Goal: Information Seeking & Learning: Learn about a topic

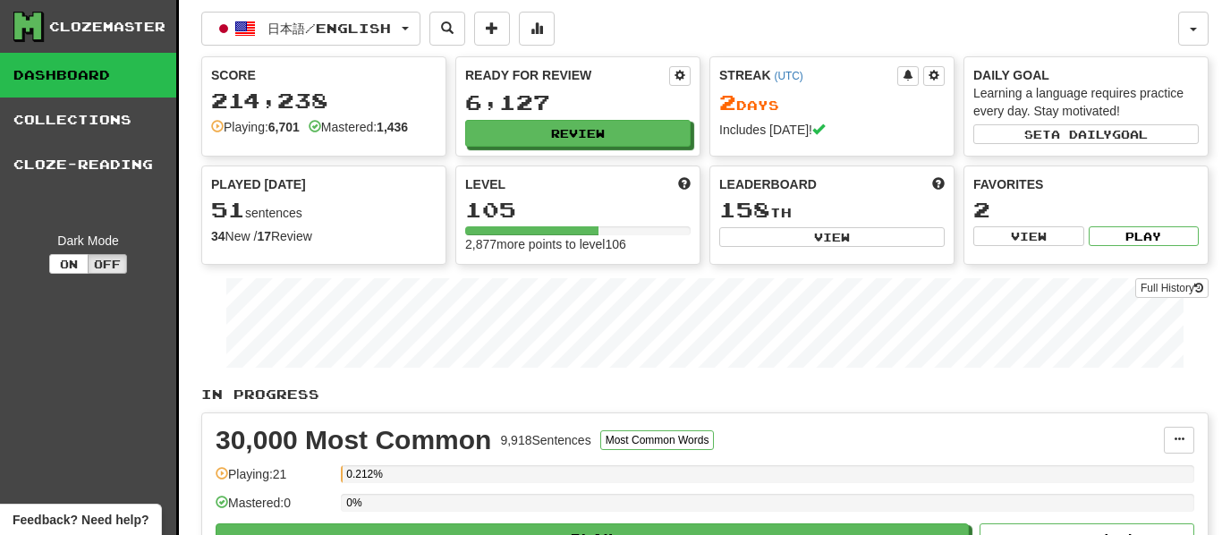
scroll to position [6, 0]
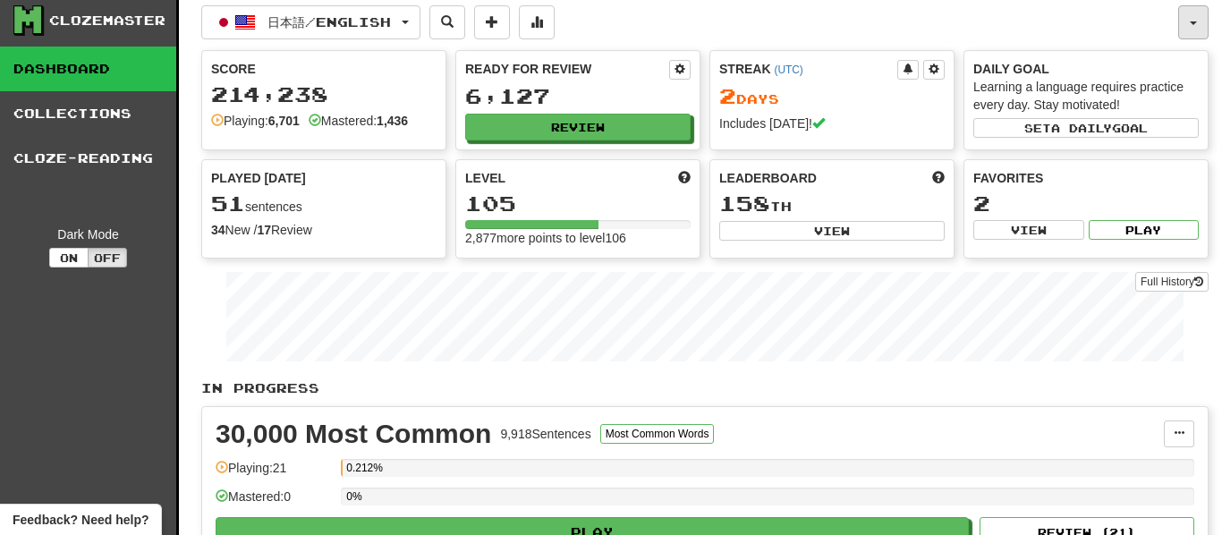
click at [1184, 30] on button "button" at bounding box center [1193, 22] width 30 height 34
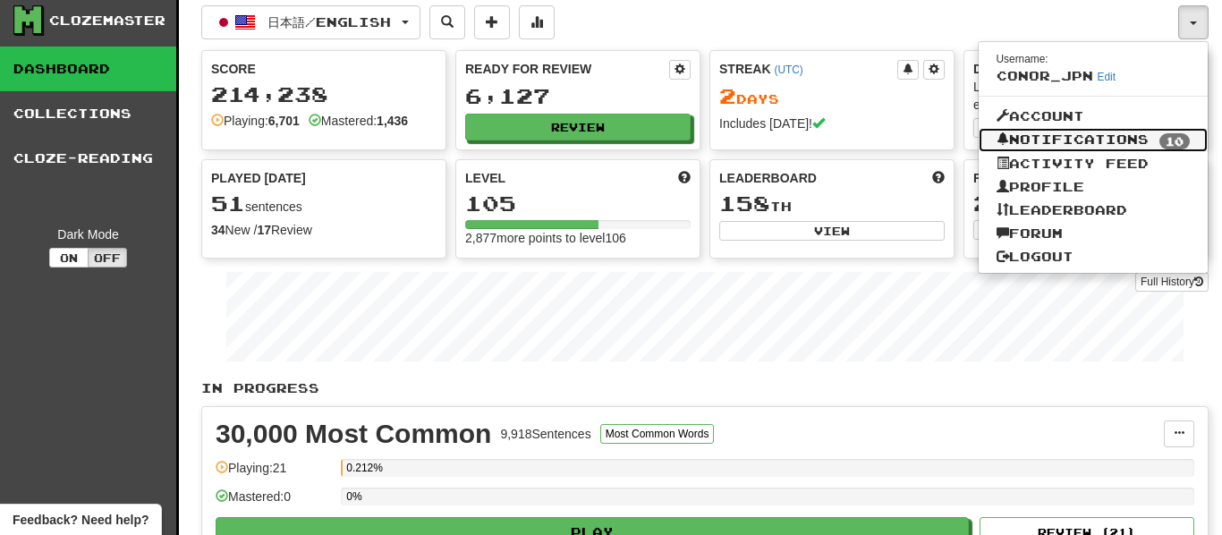
click at [1077, 150] on link "Notifications 10" at bounding box center [1094, 140] width 230 height 25
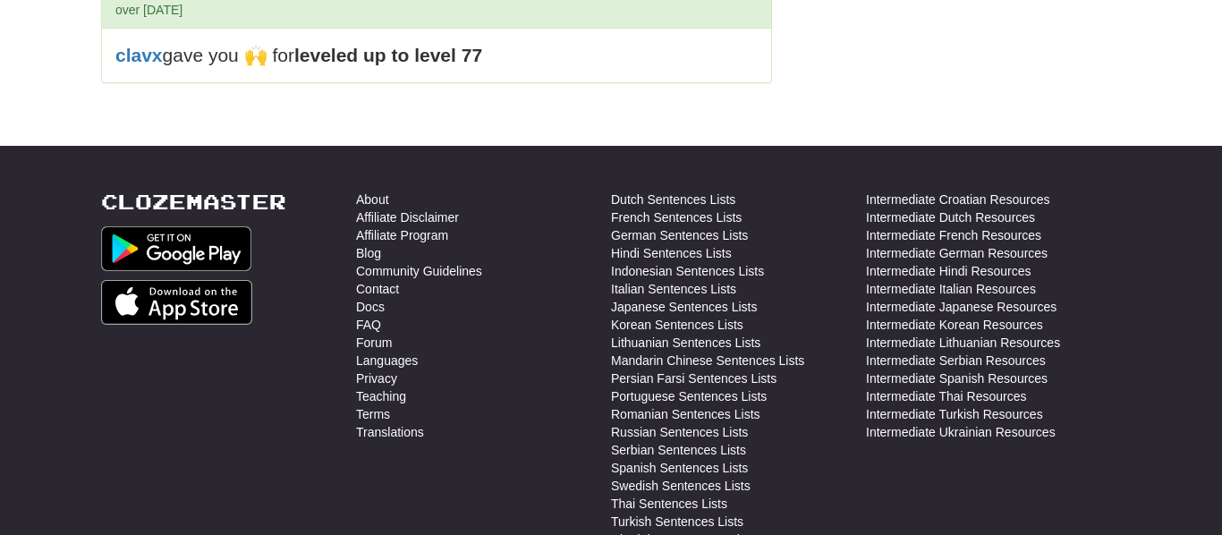
scroll to position [1109, 0]
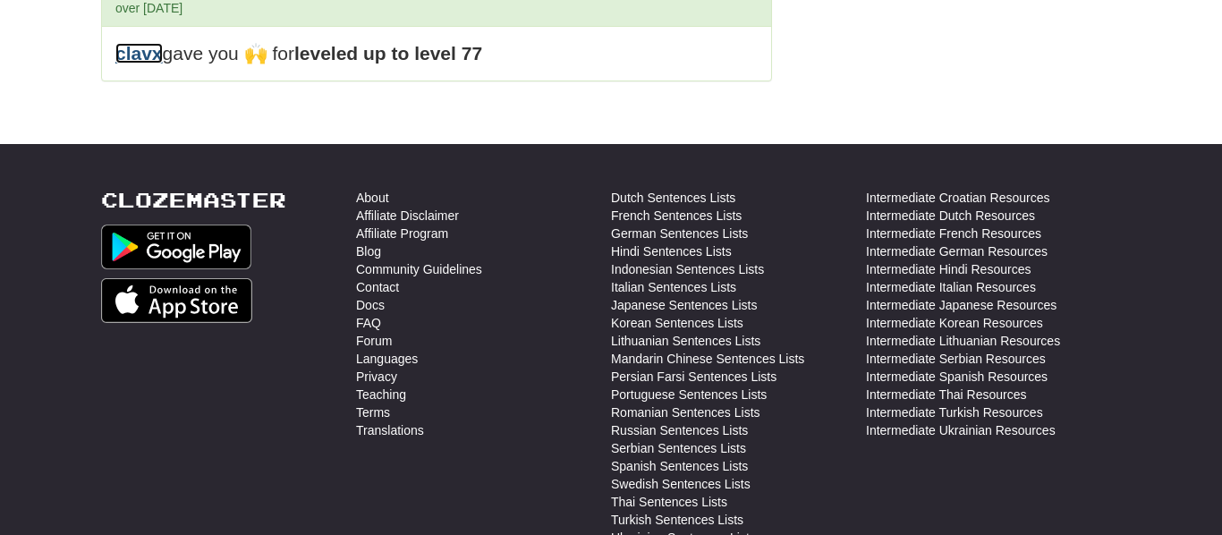
click at [150, 64] on link "clavx" at bounding box center [138, 53] width 47 height 21
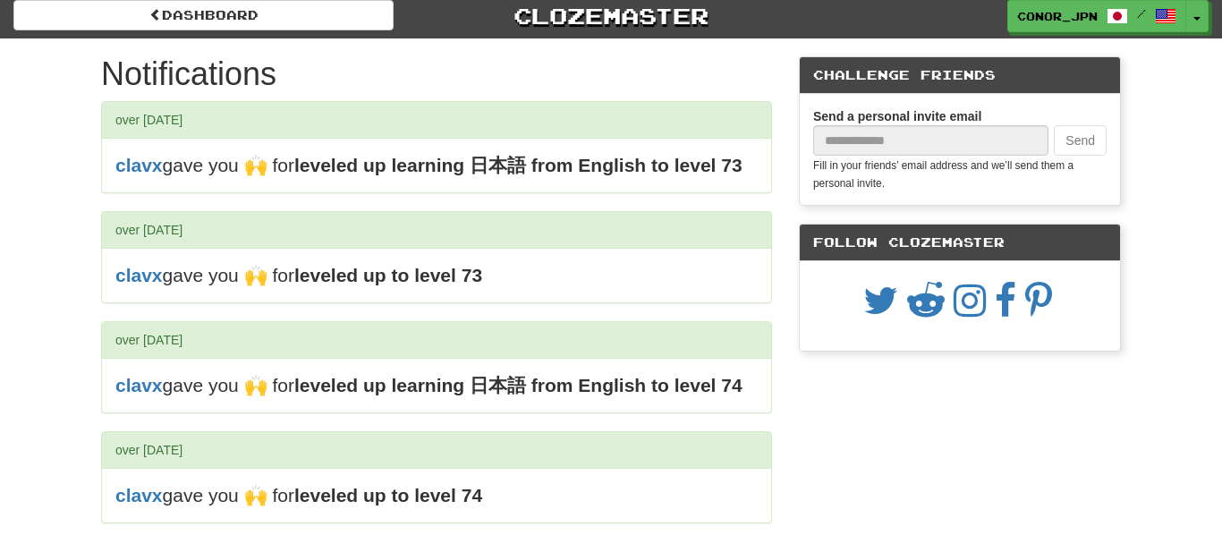
scroll to position [0, 0]
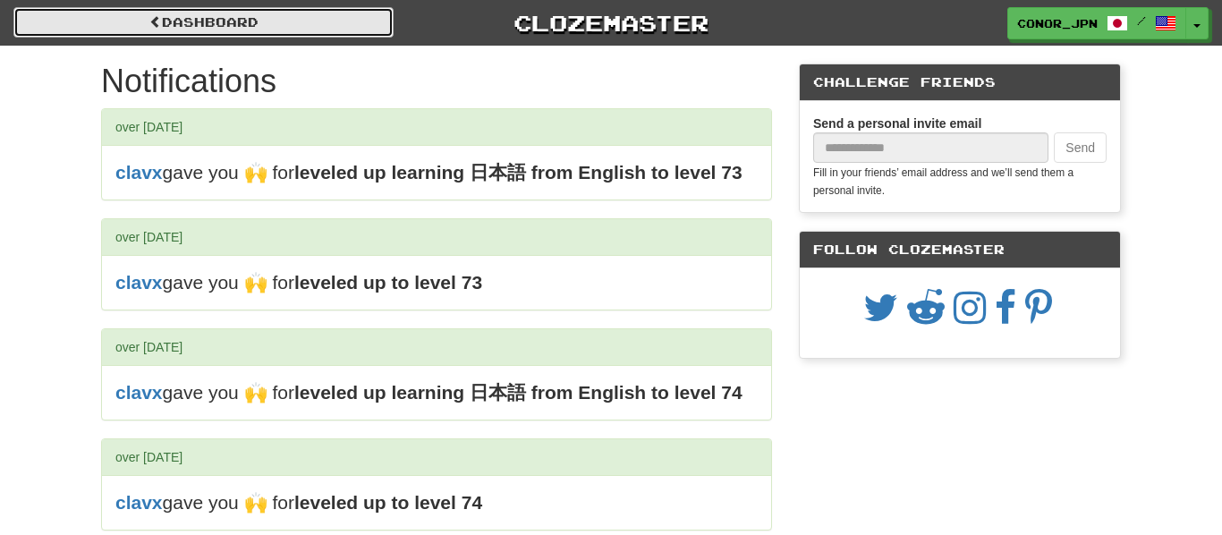
click at [284, 29] on link "Dashboard" at bounding box center [203, 22] width 380 height 30
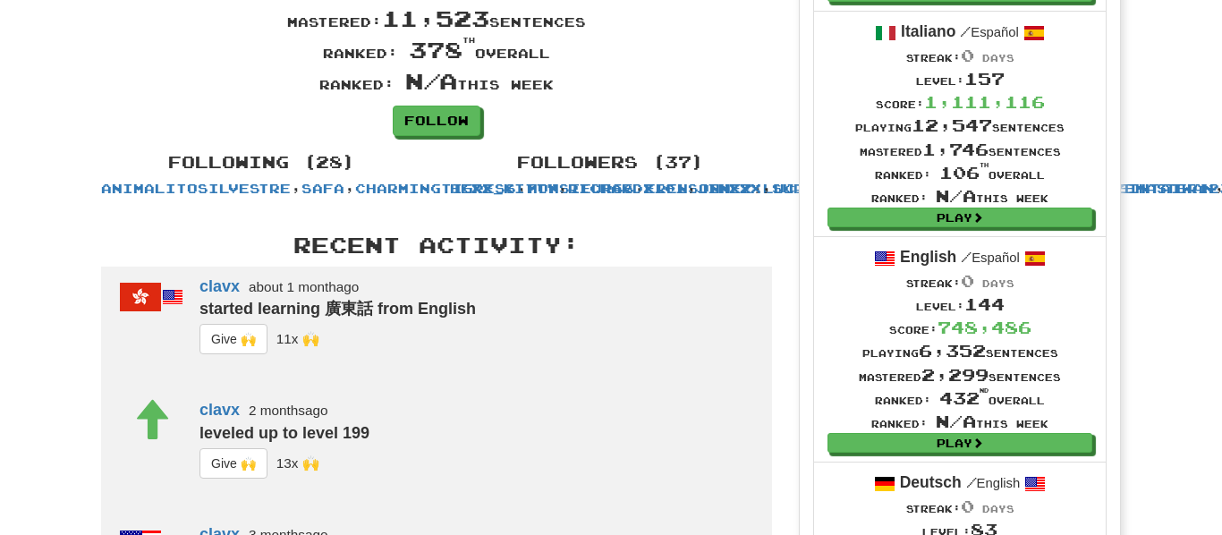
scroll to position [324, 0]
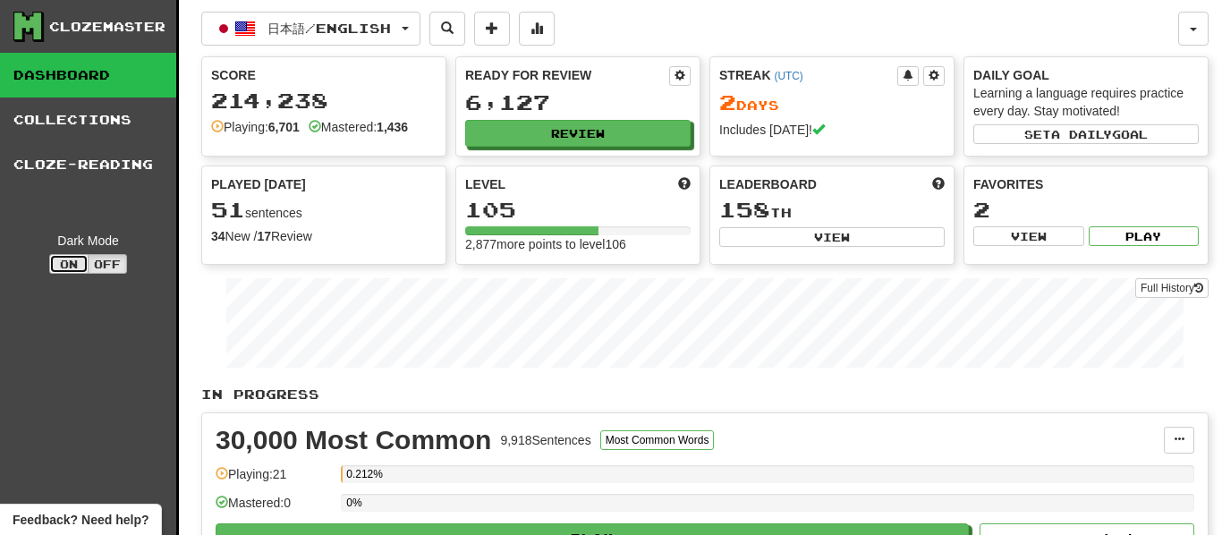
click at [72, 267] on button "On" at bounding box center [68, 264] width 39 height 20
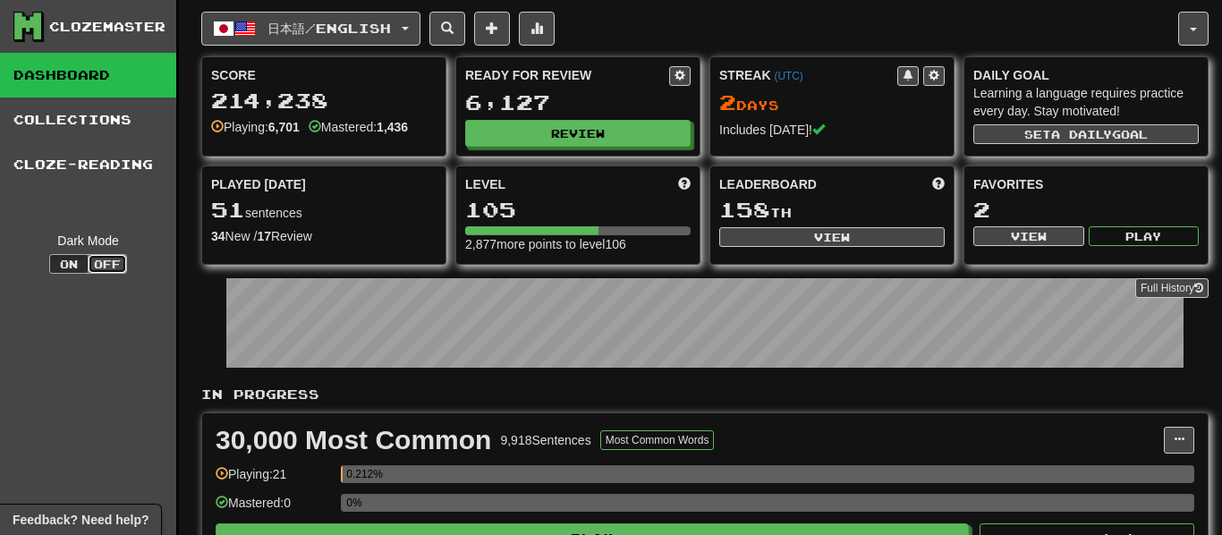
click at [112, 266] on button "Off" at bounding box center [107, 264] width 39 height 20
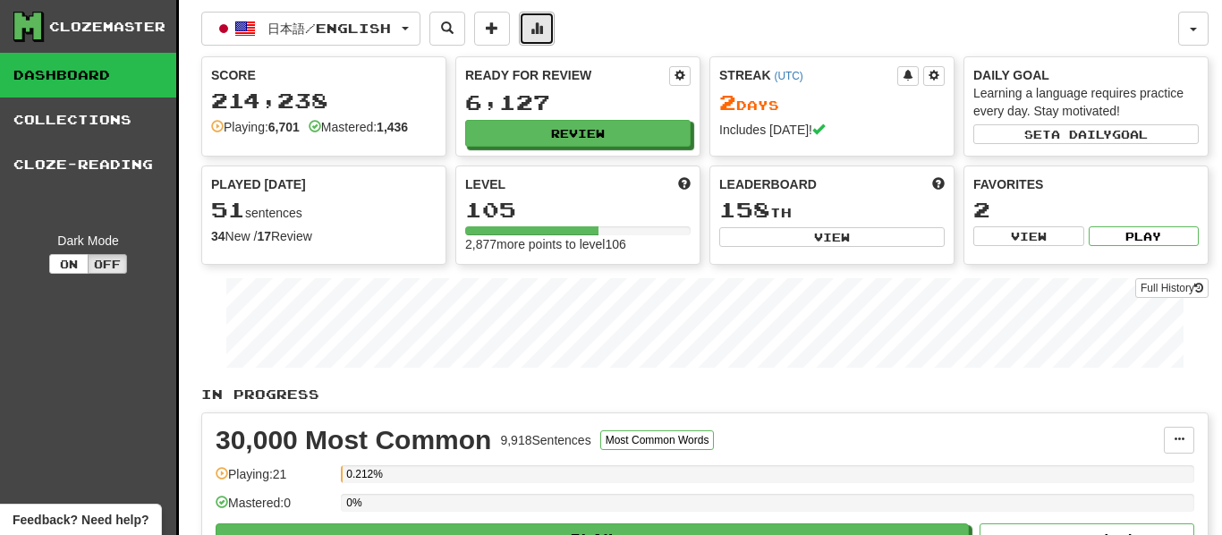
click at [555, 36] on button at bounding box center [537, 29] width 36 height 34
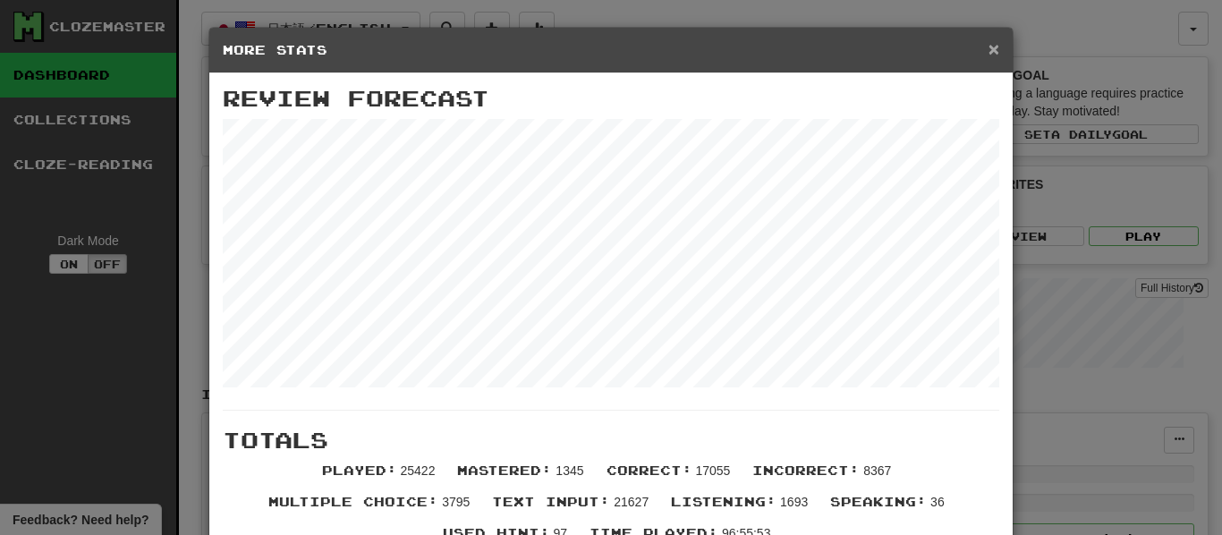
click at [992, 55] on span "×" at bounding box center [993, 48] width 11 height 21
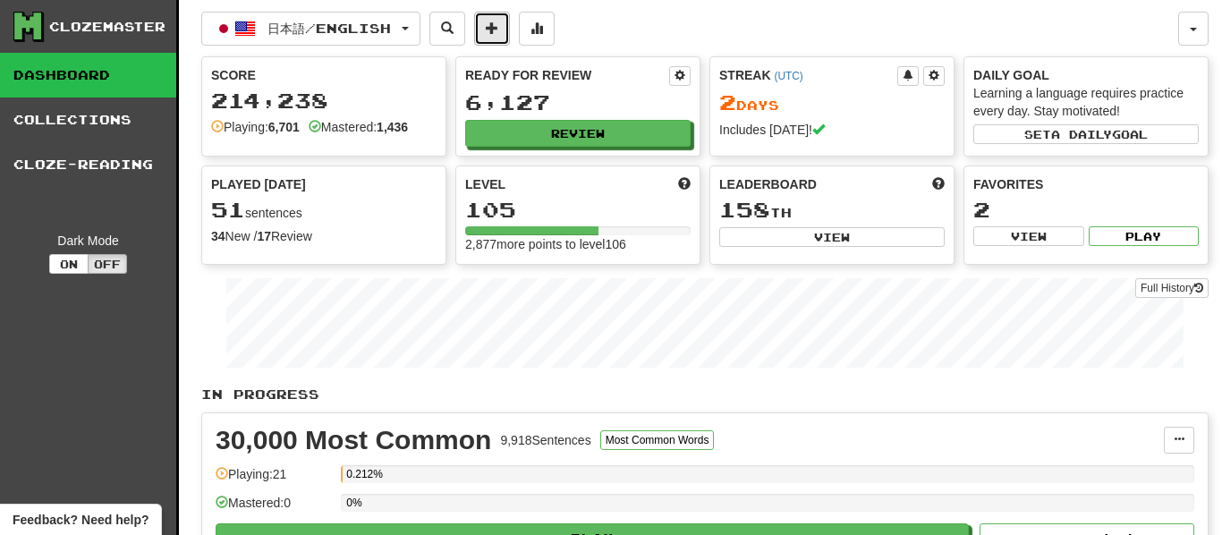
click at [510, 32] on button at bounding box center [492, 29] width 36 height 34
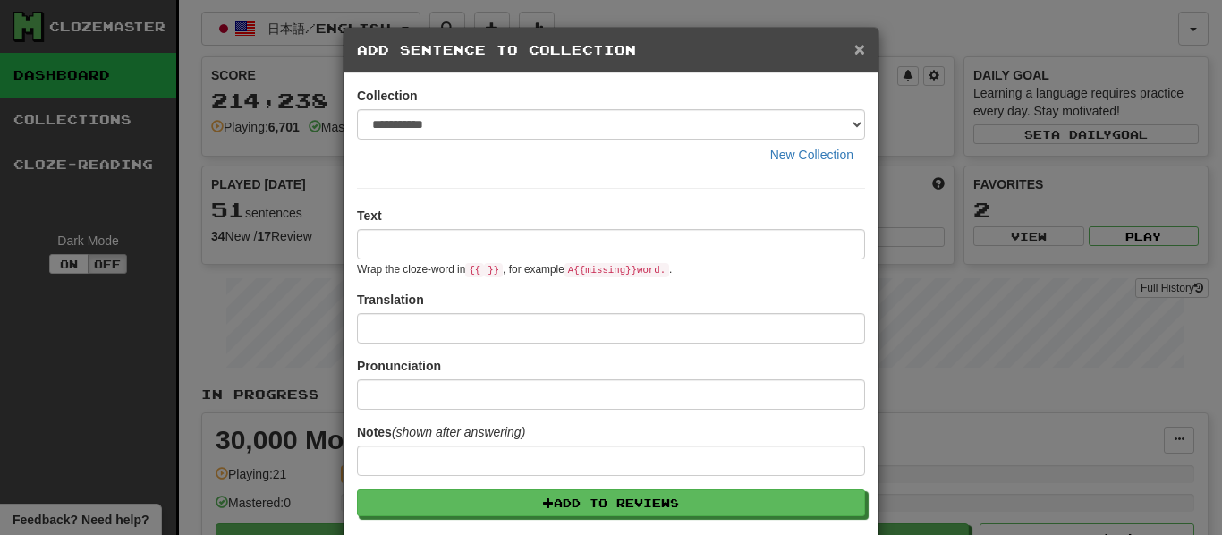
click at [861, 53] on span "×" at bounding box center [859, 48] width 11 height 21
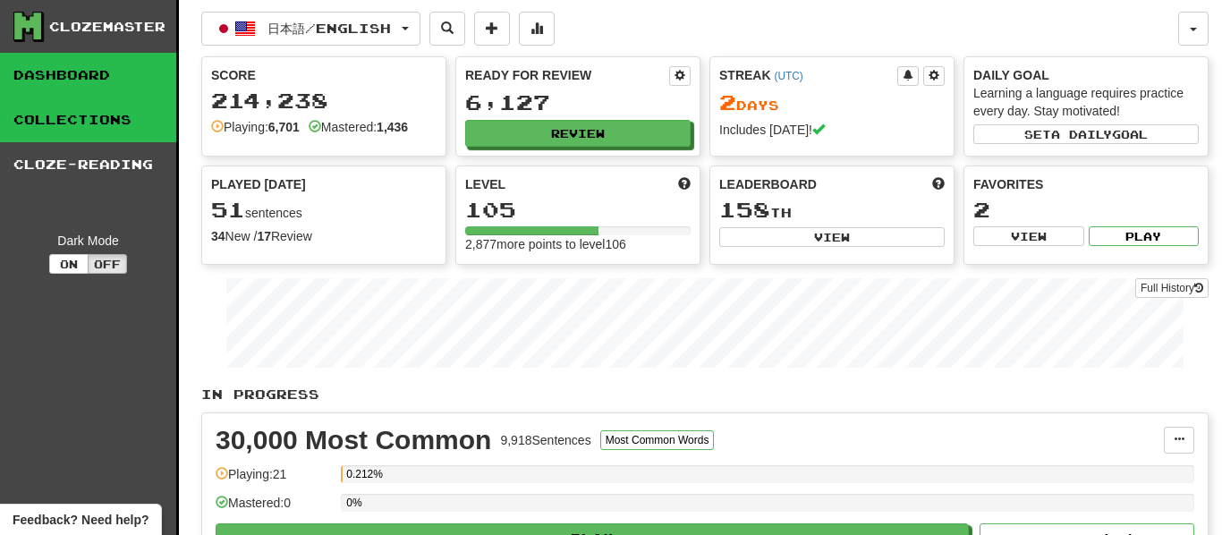
click at [53, 131] on link "Collections" at bounding box center [88, 120] width 176 height 45
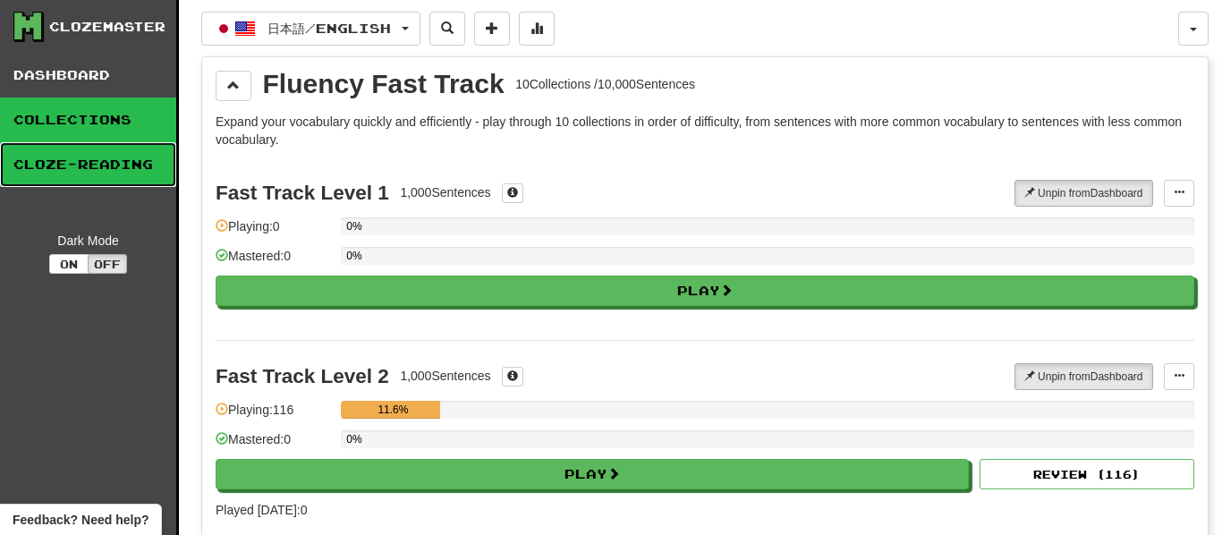
click at [128, 174] on link "Cloze-Reading" at bounding box center [88, 164] width 176 height 45
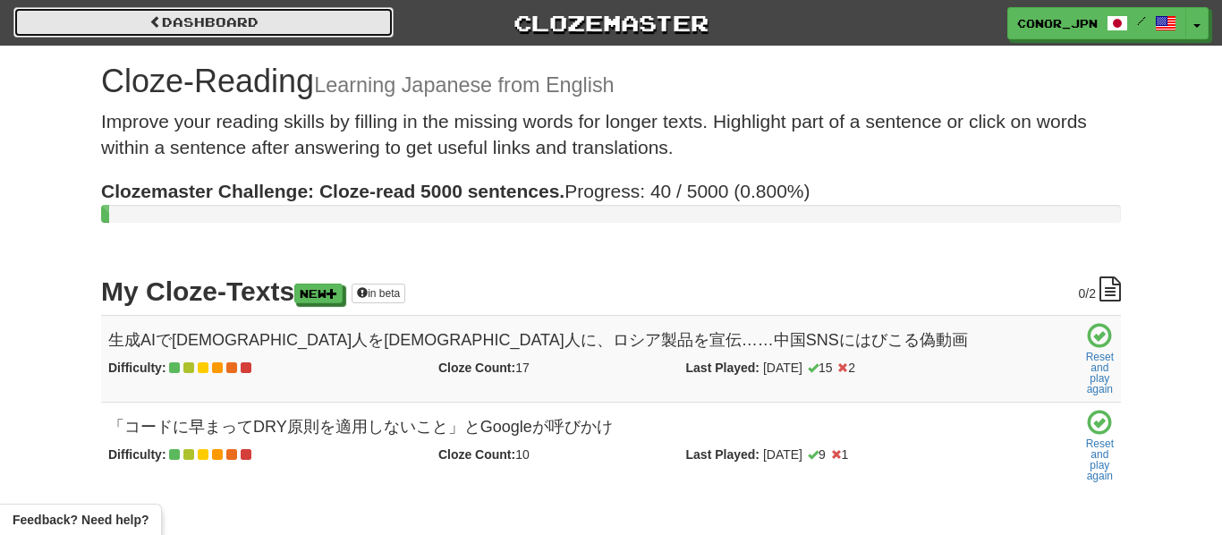
click at [182, 14] on link "Dashboard" at bounding box center [203, 22] width 380 height 30
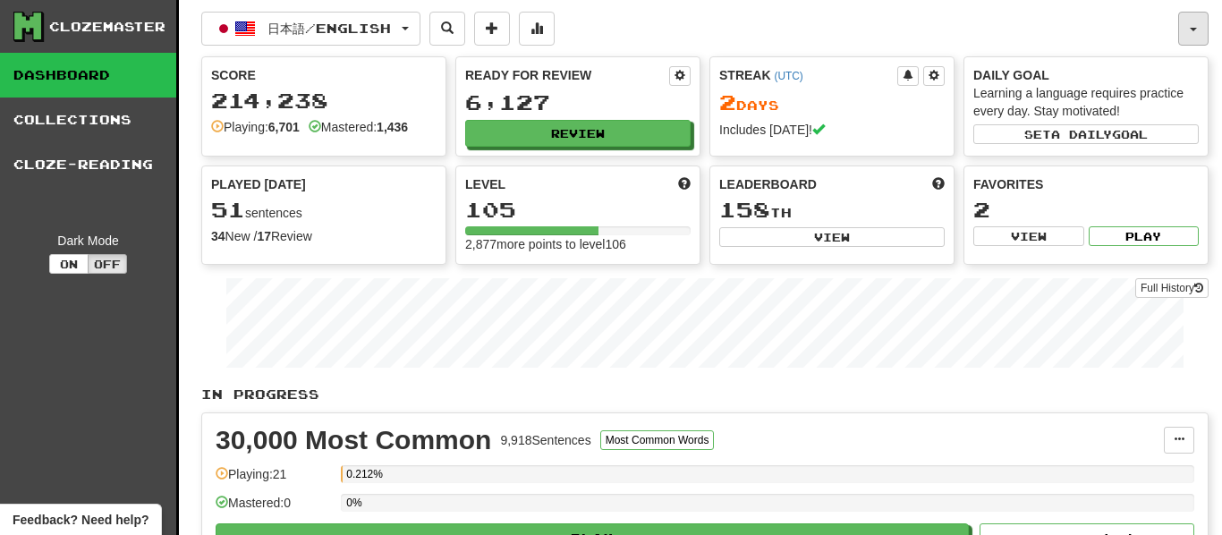
click at [1192, 29] on span "button" at bounding box center [1193, 30] width 7 height 4
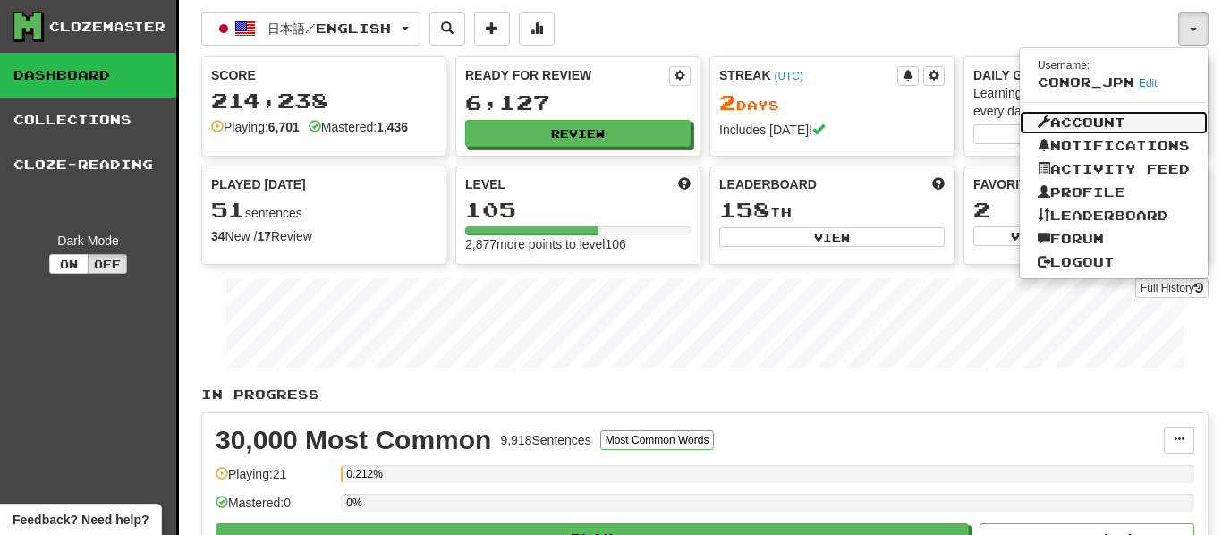
click at [1073, 119] on link "Account" at bounding box center [1114, 122] width 188 height 23
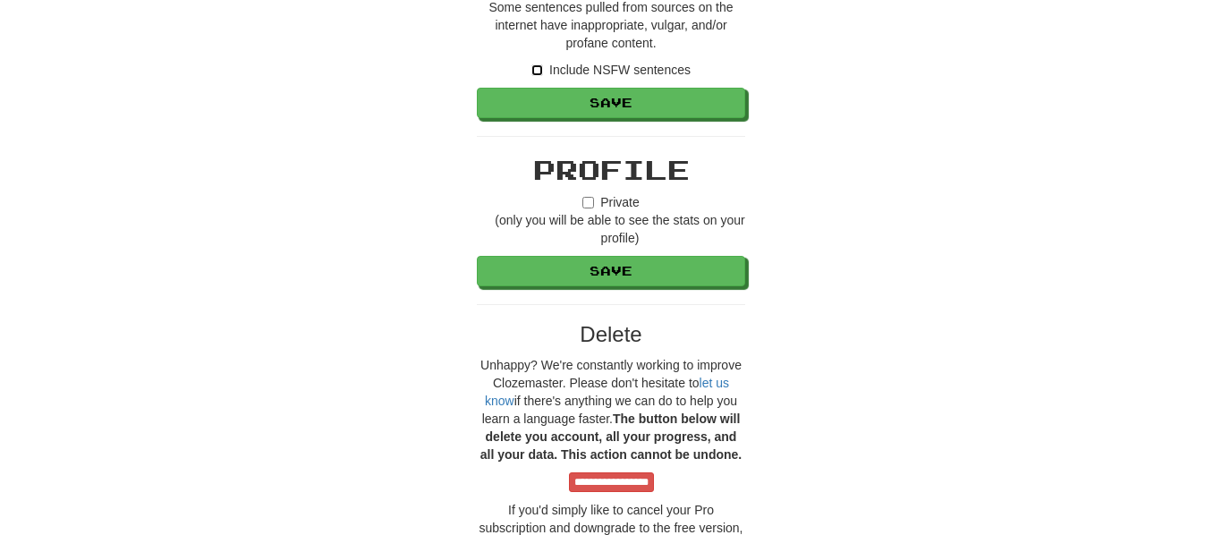
scroll to position [1897, 0]
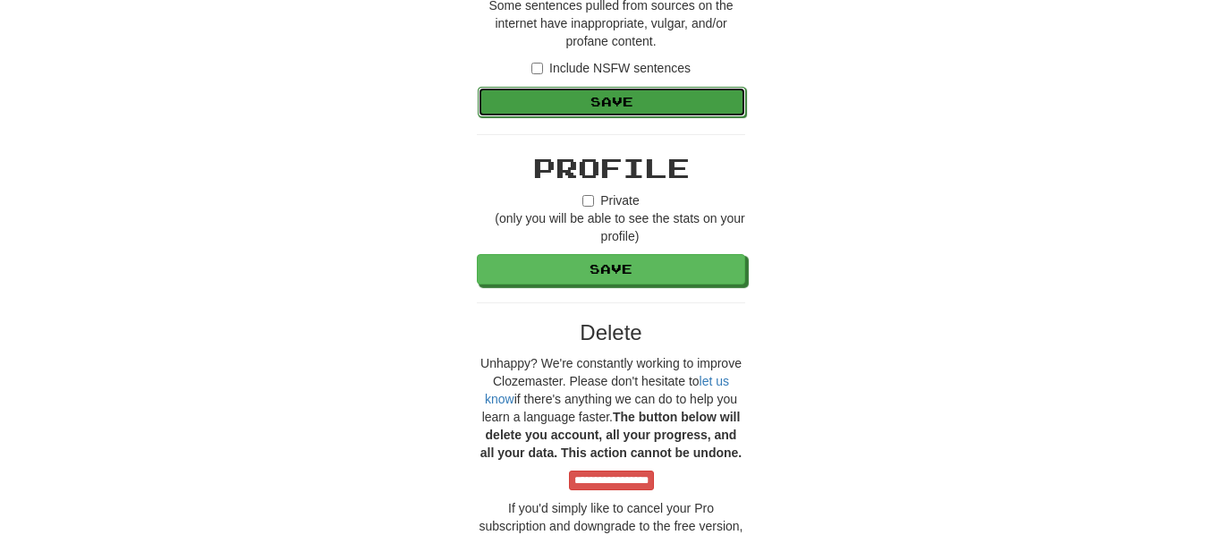
click at [529, 97] on button "Save" at bounding box center [612, 102] width 268 height 30
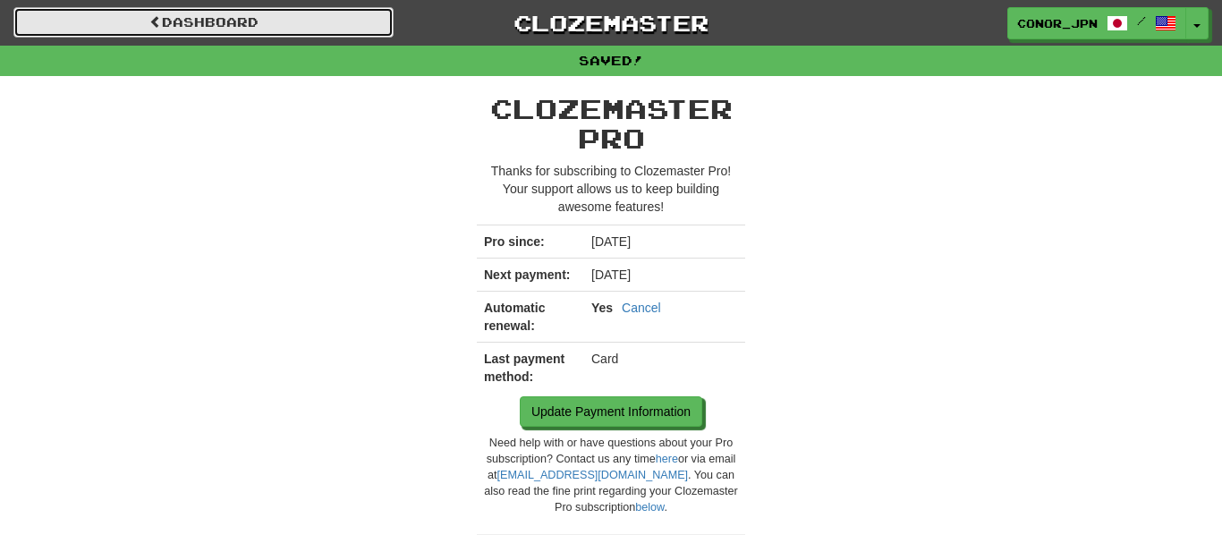
click at [225, 23] on link "Dashboard" at bounding box center [203, 22] width 380 height 30
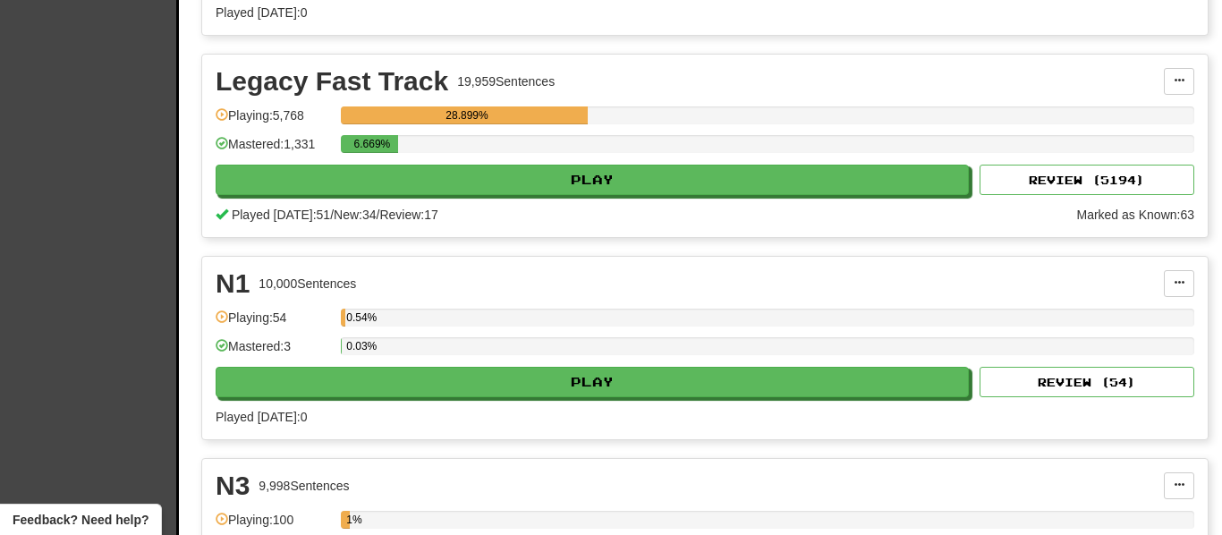
scroll to position [1163, 0]
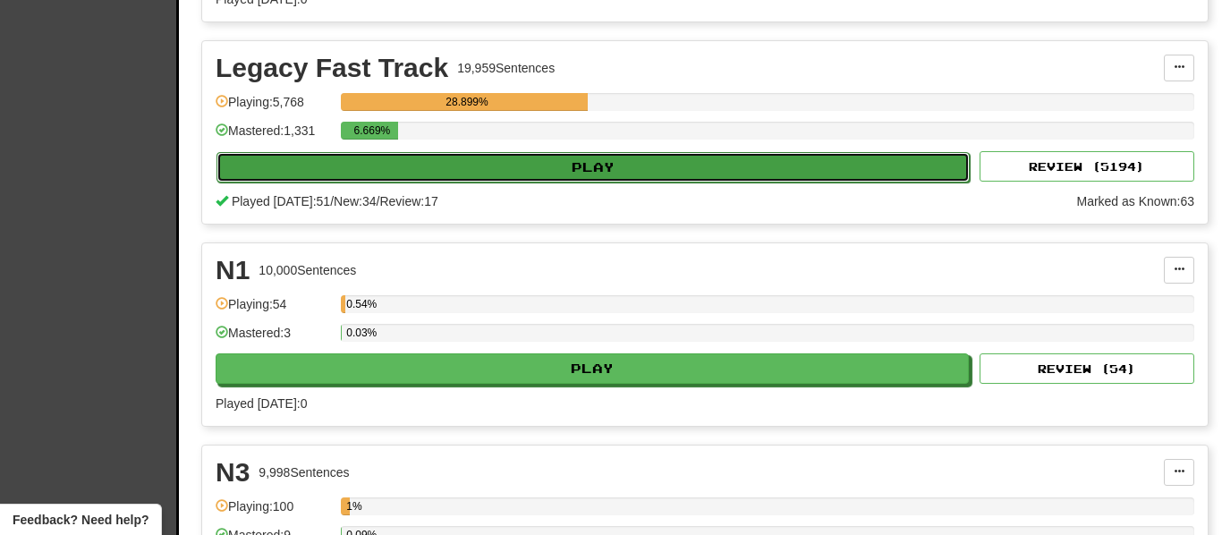
click at [400, 167] on button "Play" at bounding box center [592, 167] width 753 height 30
select select "********"
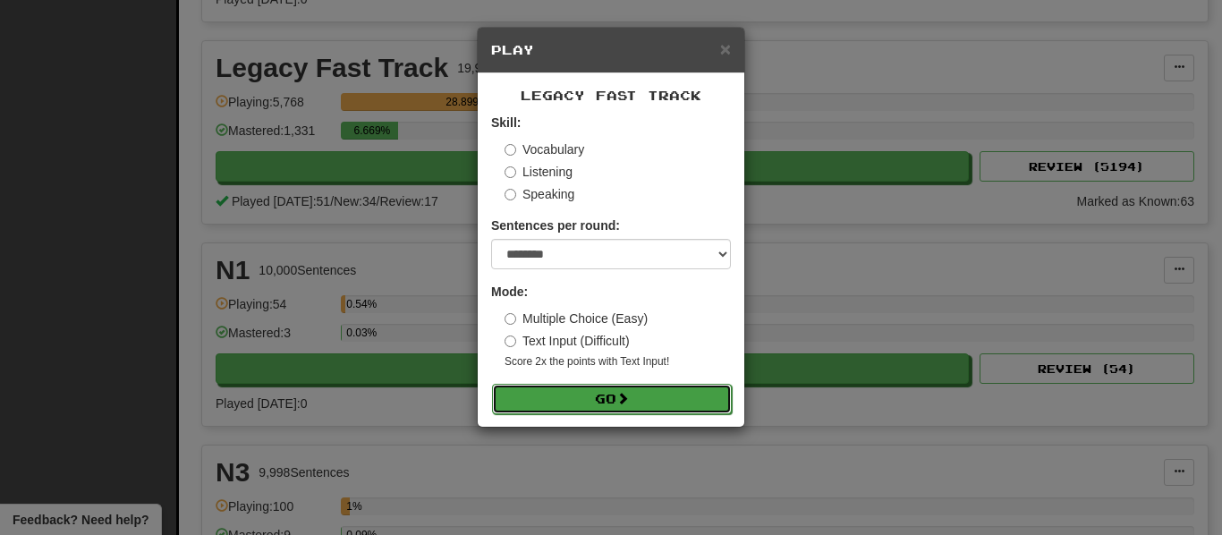
click at [585, 404] on button "Go" at bounding box center [612, 399] width 240 height 30
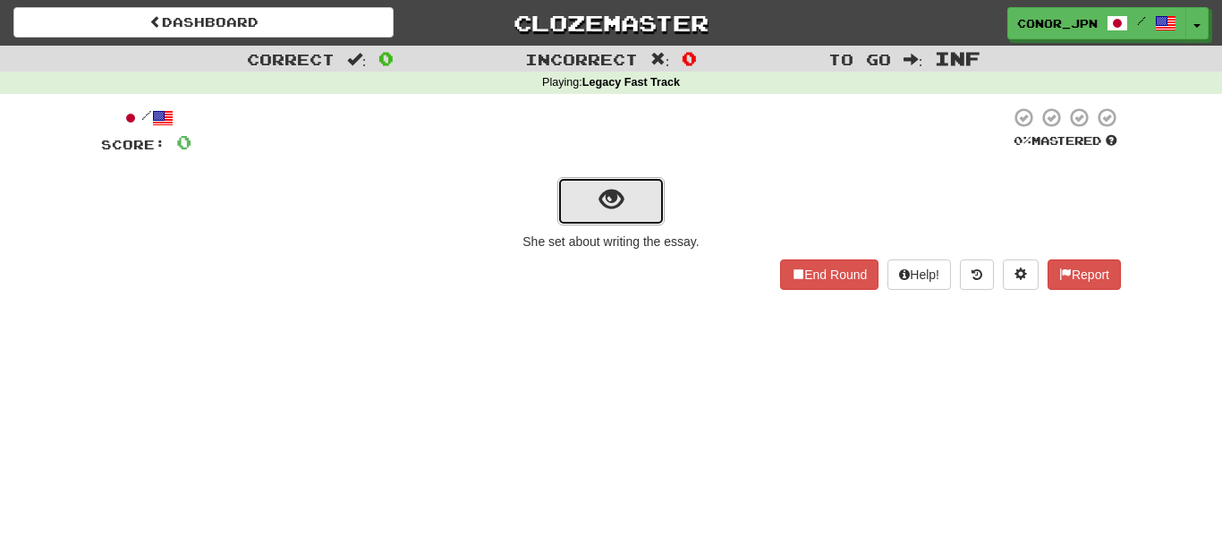
click at [586, 205] on button "show sentence" at bounding box center [610, 201] width 107 height 48
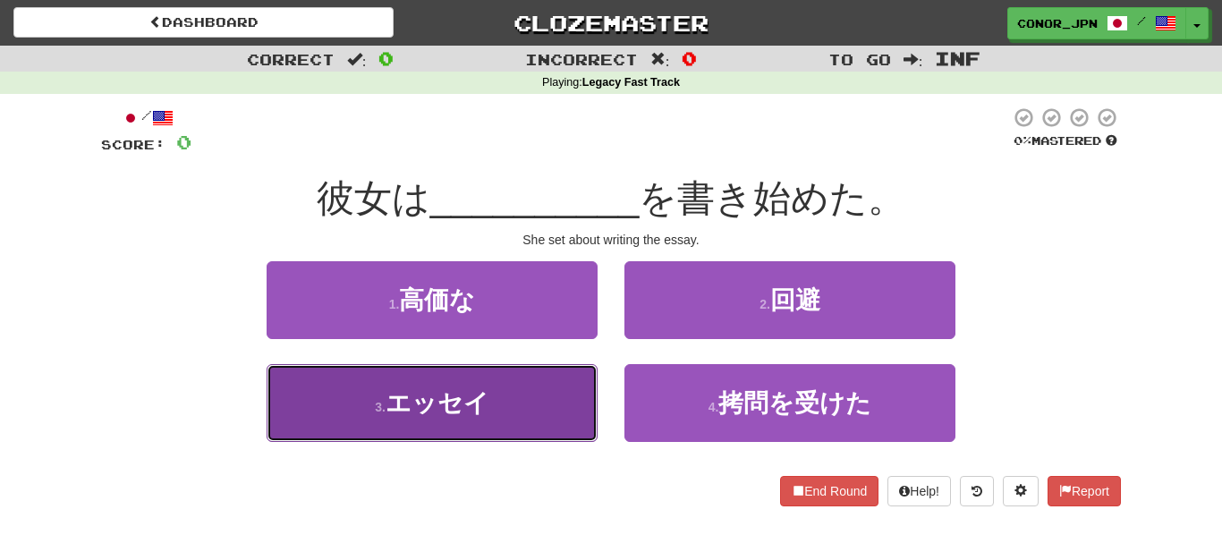
click at [494, 410] on button "3 . エッセイ" at bounding box center [432, 403] width 331 height 78
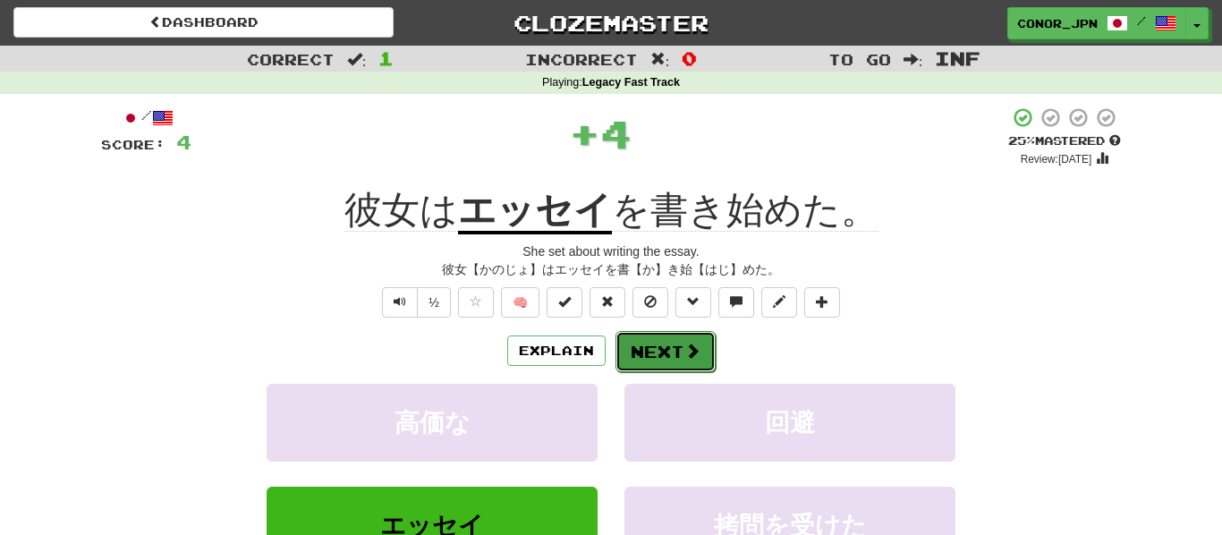
click at [675, 352] on button "Next" at bounding box center [665, 351] width 100 height 41
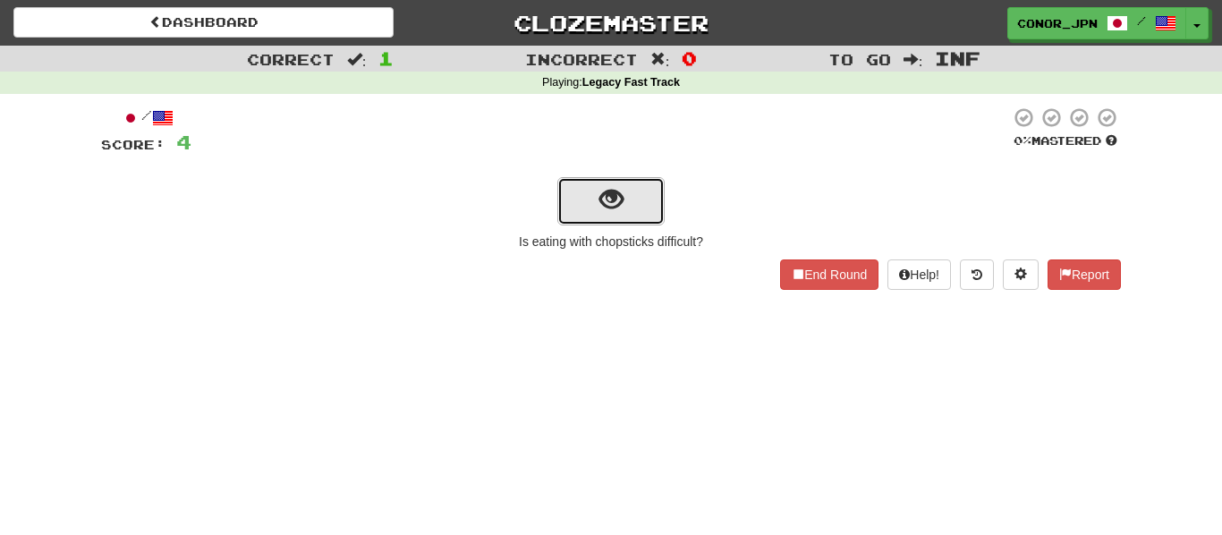
click at [595, 208] on button "show sentence" at bounding box center [610, 201] width 107 height 48
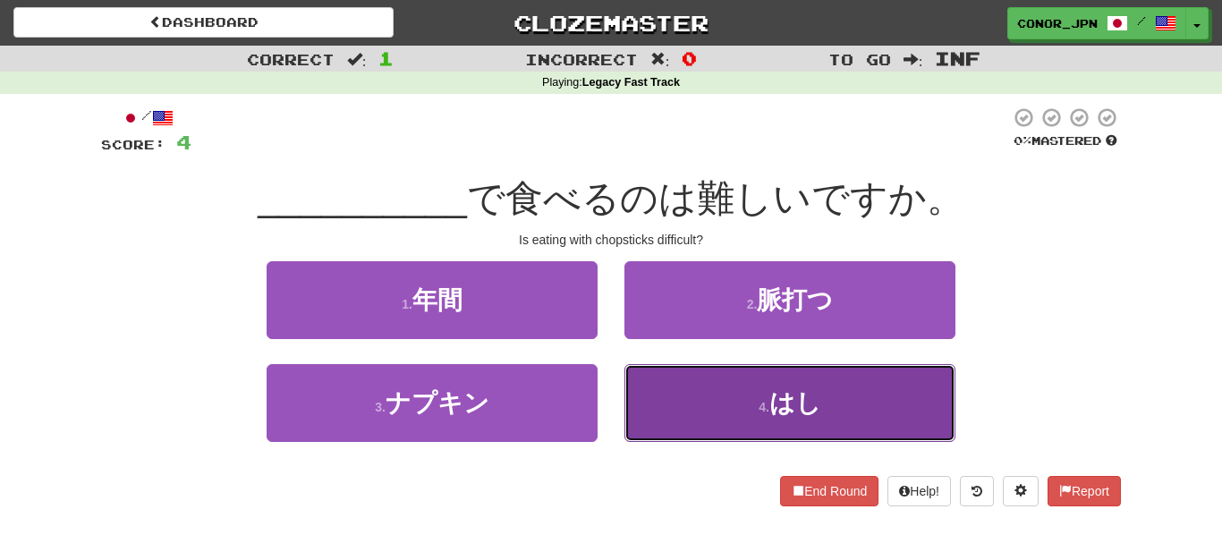
click at [725, 403] on button "4 . はし" at bounding box center [789, 403] width 331 height 78
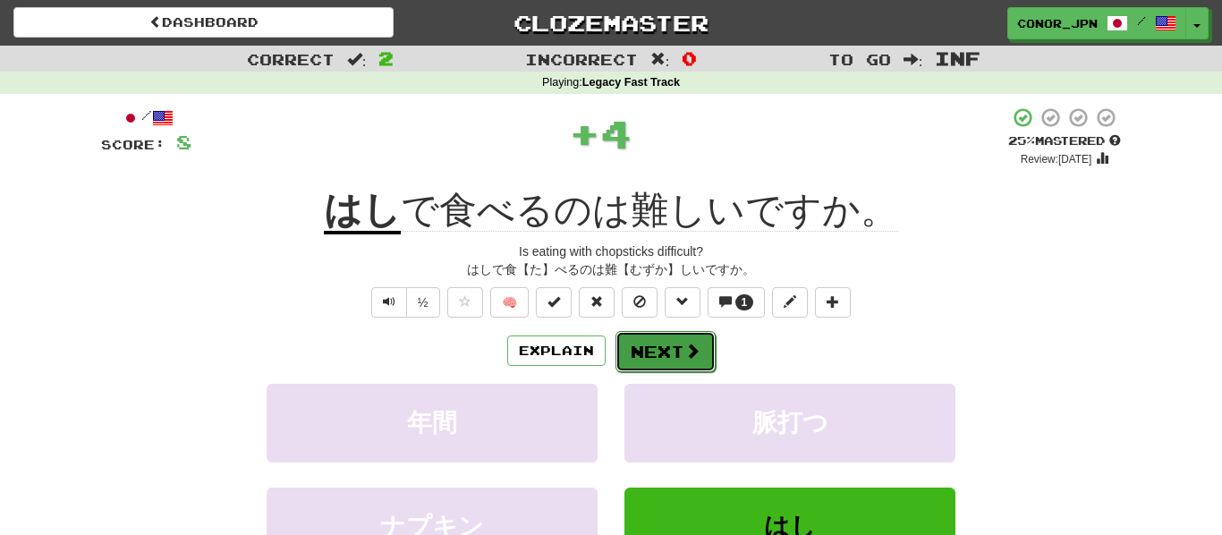
click at [663, 343] on button "Next" at bounding box center [665, 351] width 100 height 41
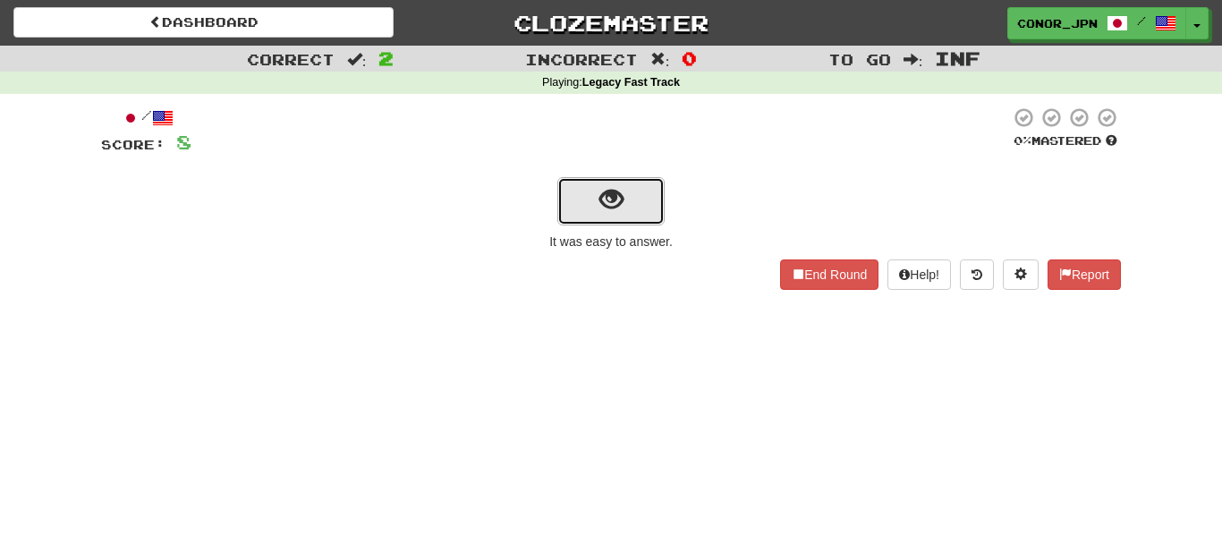
click at [599, 192] on span "show sentence" at bounding box center [611, 200] width 24 height 24
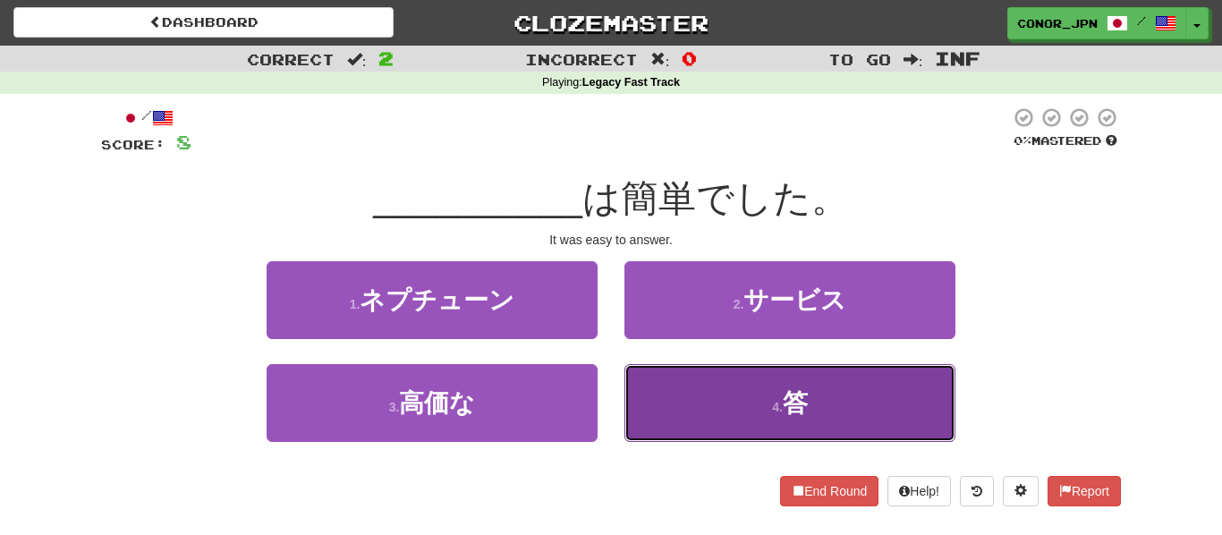
click at [695, 367] on button "4 . 答" at bounding box center [789, 403] width 331 height 78
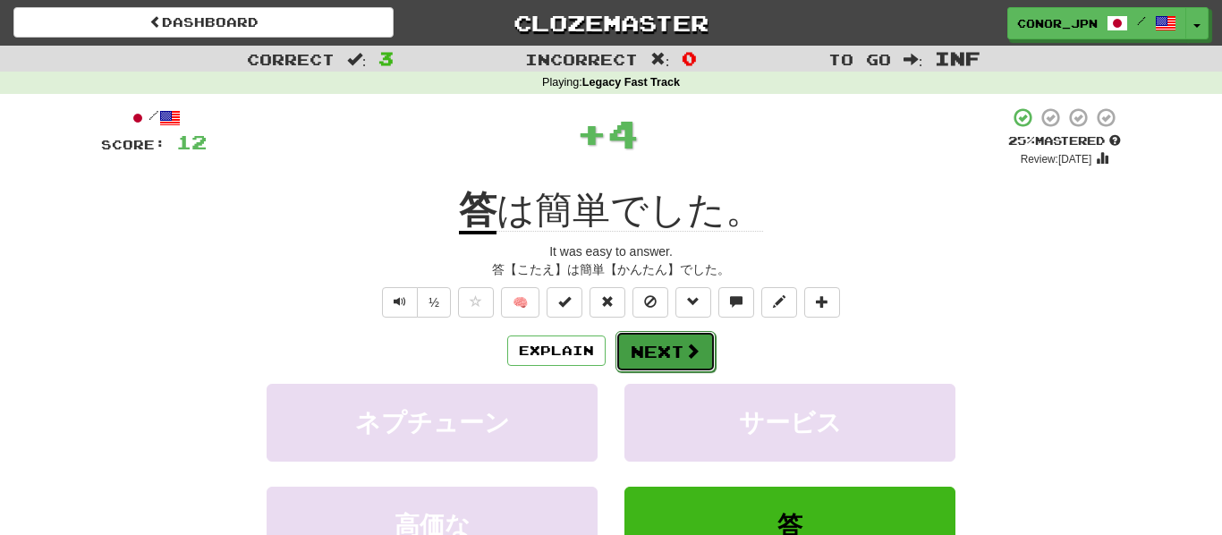
click at [676, 347] on button "Next" at bounding box center [665, 351] width 100 height 41
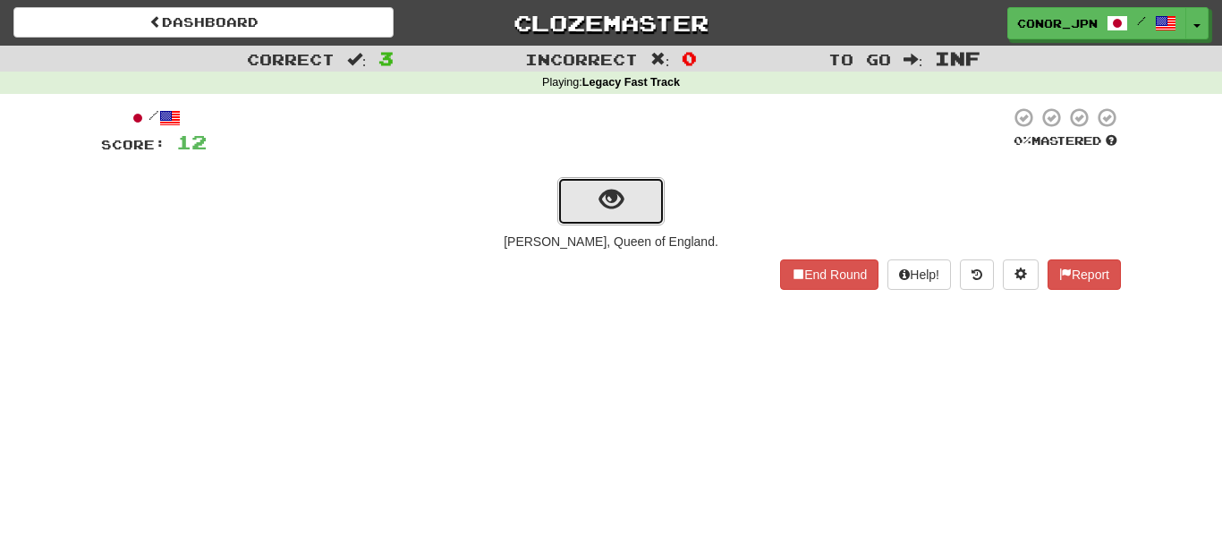
click at [589, 215] on button "show sentence" at bounding box center [610, 201] width 107 height 48
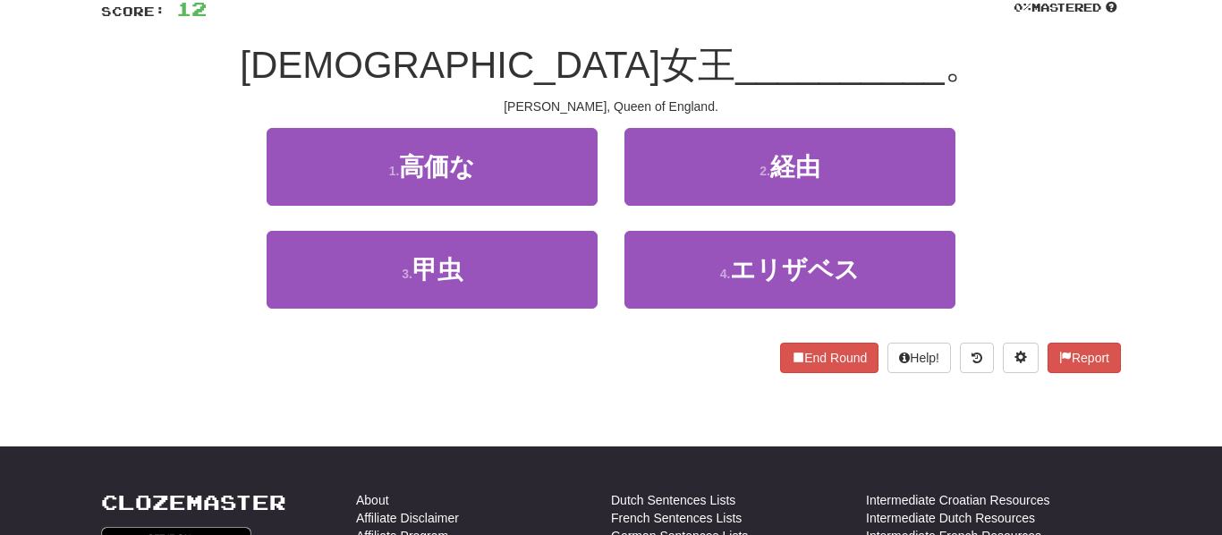
scroll to position [138, 0]
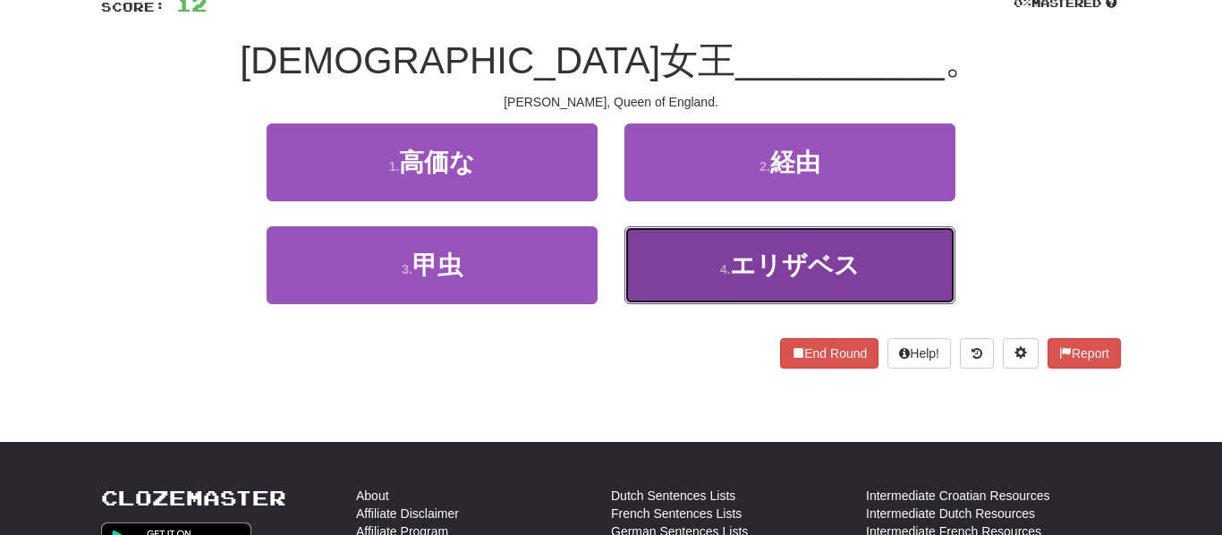
click at [736, 265] on span "エリザベス" at bounding box center [795, 265] width 130 height 28
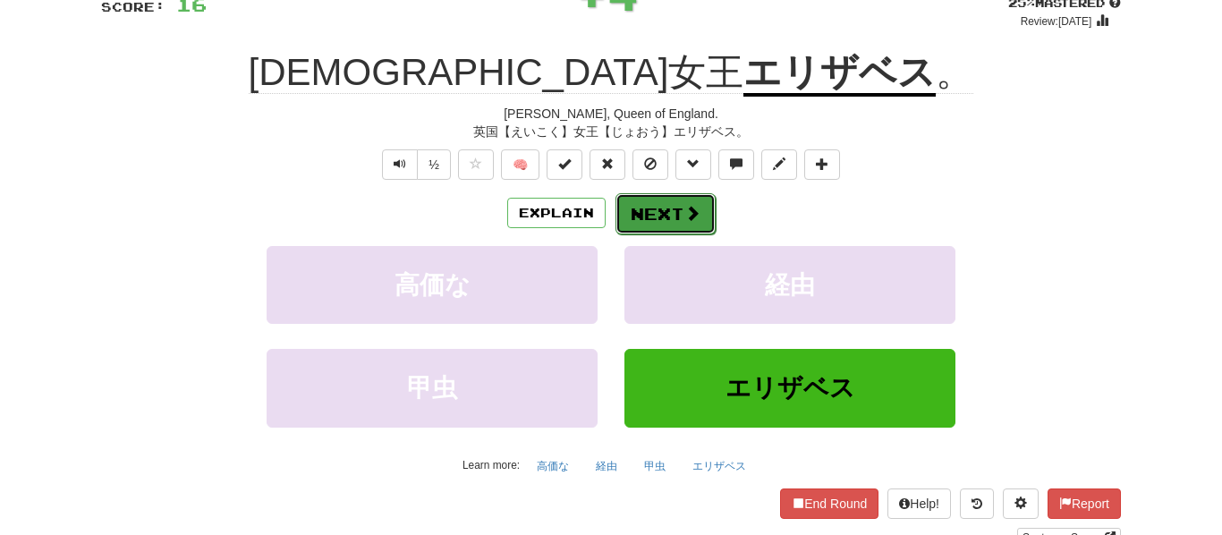
click at [675, 210] on button "Next" at bounding box center [665, 213] width 100 height 41
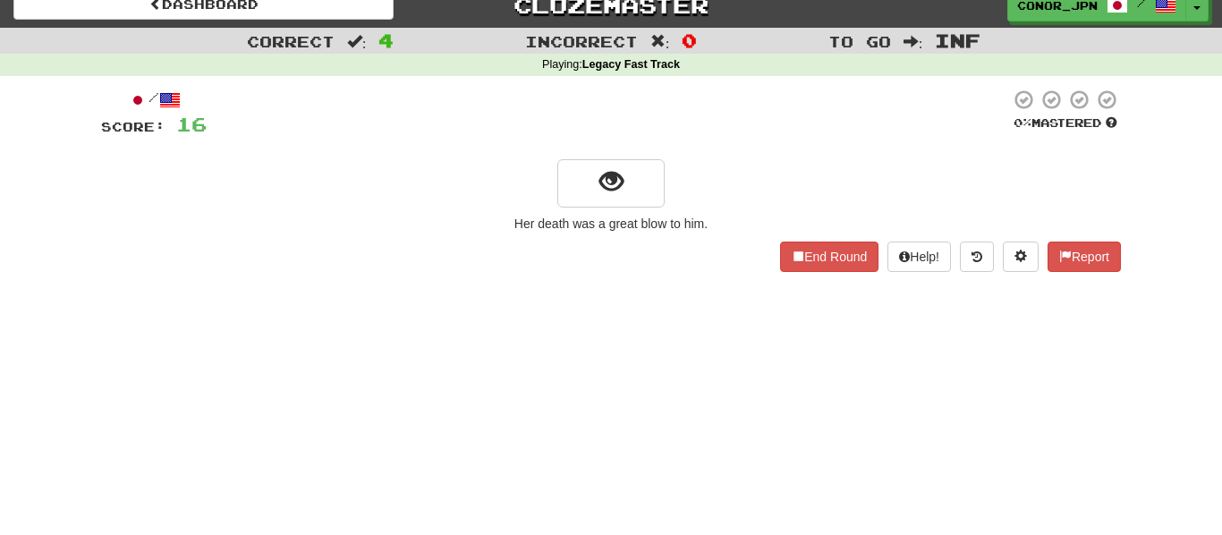
scroll to position [13, 0]
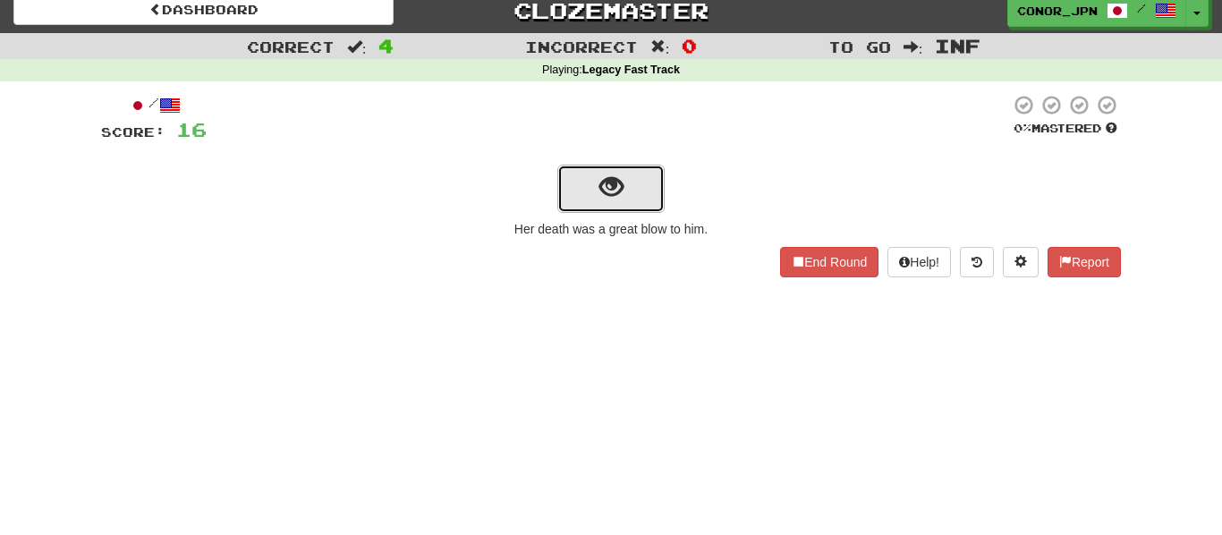
click at [592, 194] on button "show sentence" at bounding box center [610, 189] width 107 height 48
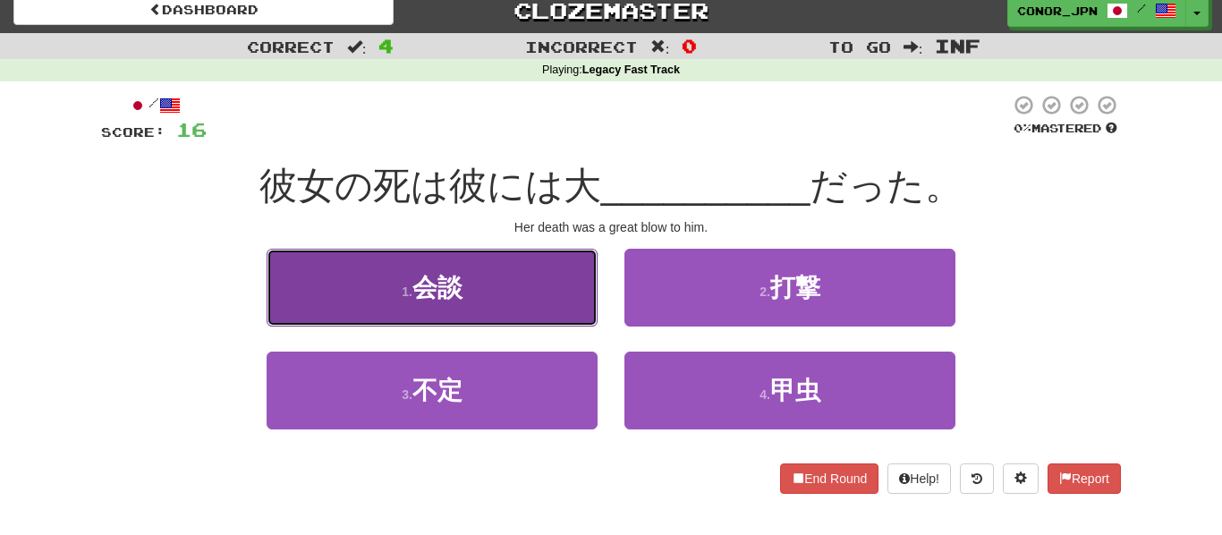
click at [437, 295] on span "会談" at bounding box center [437, 288] width 50 height 28
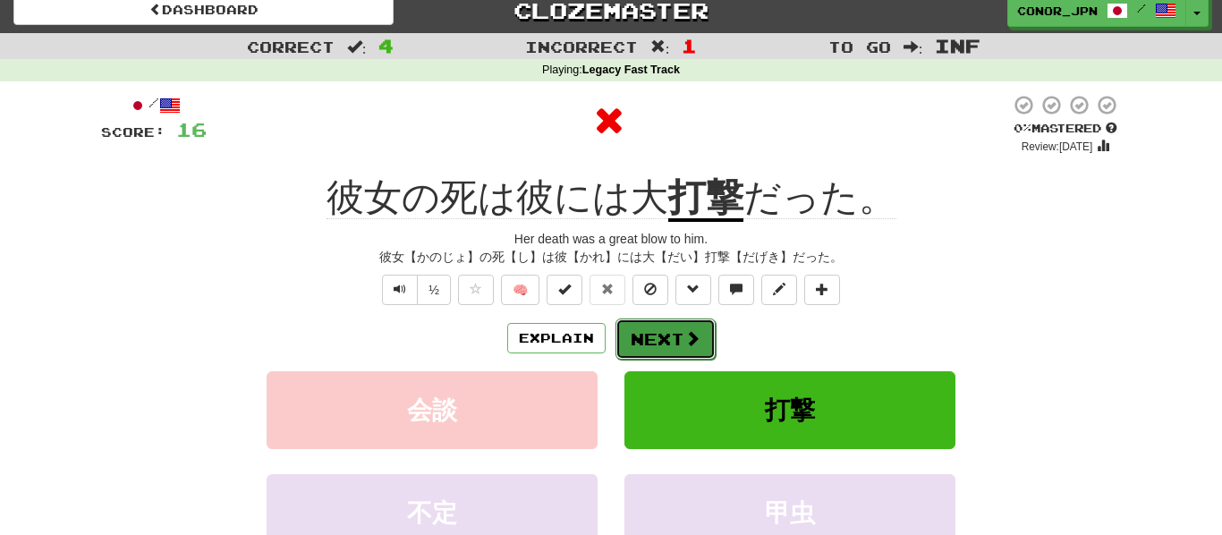
click at [632, 342] on button "Next" at bounding box center [665, 338] width 100 height 41
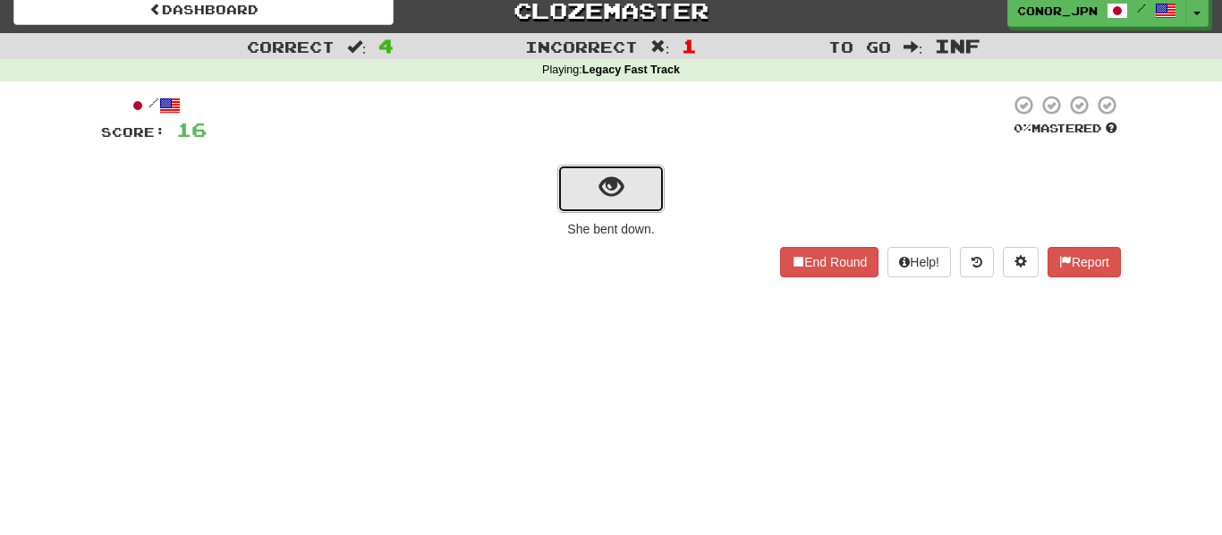
click at [563, 210] on button "show sentence" at bounding box center [610, 189] width 107 height 48
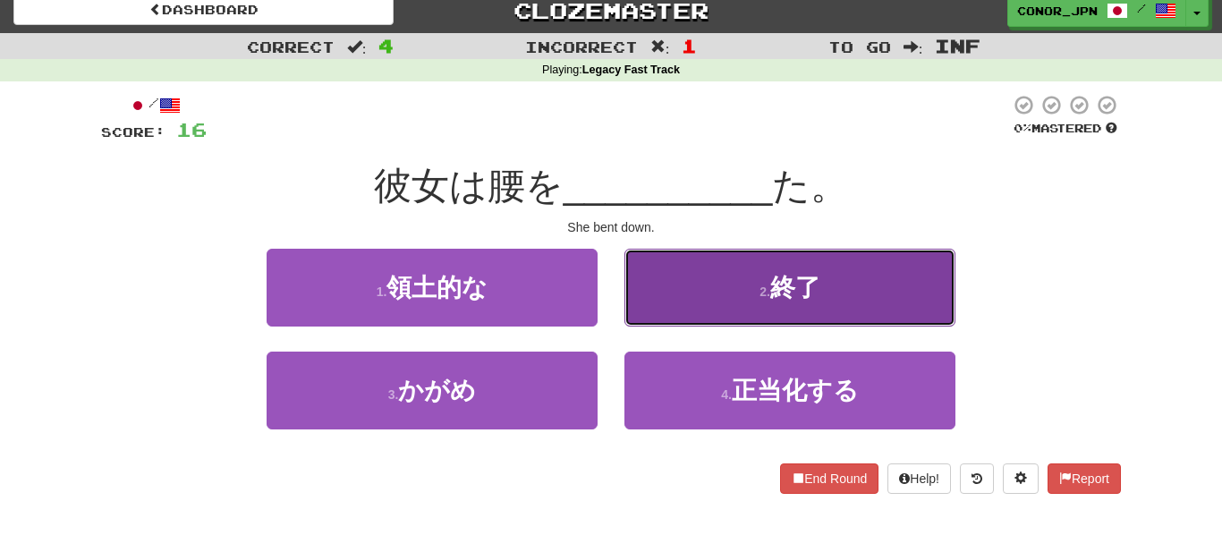
click at [745, 309] on button "2 . 終了" at bounding box center [789, 288] width 331 height 78
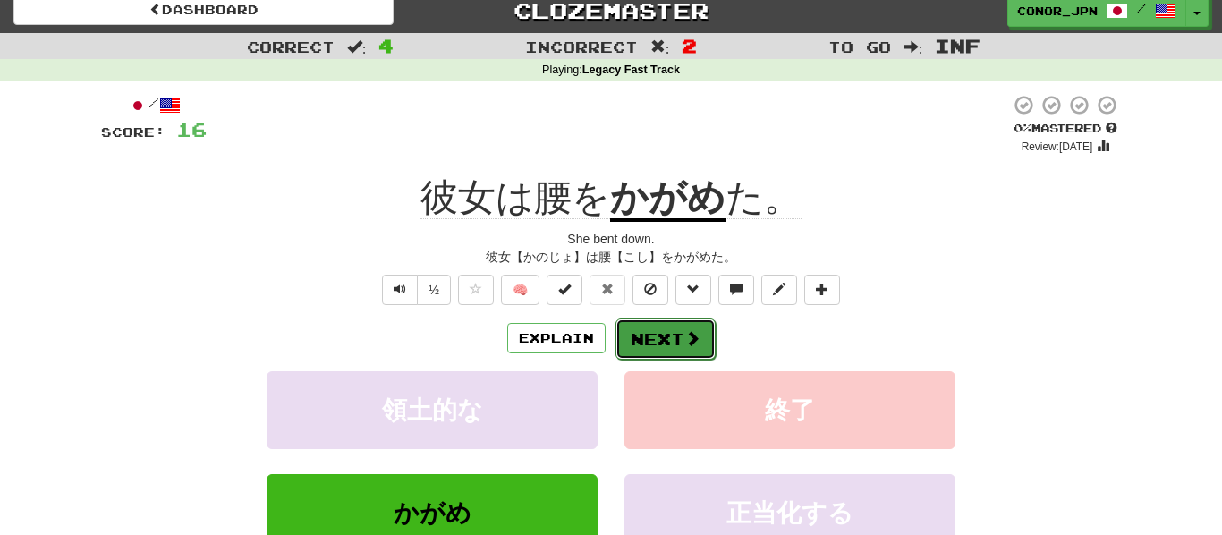
click at [651, 342] on button "Next" at bounding box center [665, 338] width 100 height 41
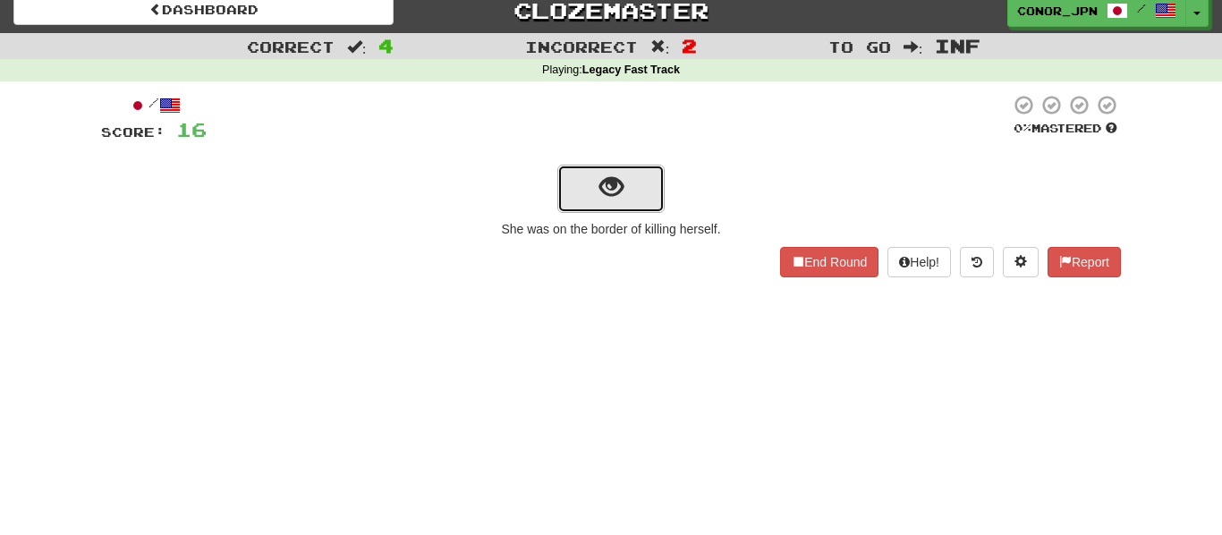
click at [604, 188] on span "show sentence" at bounding box center [611, 187] width 24 height 24
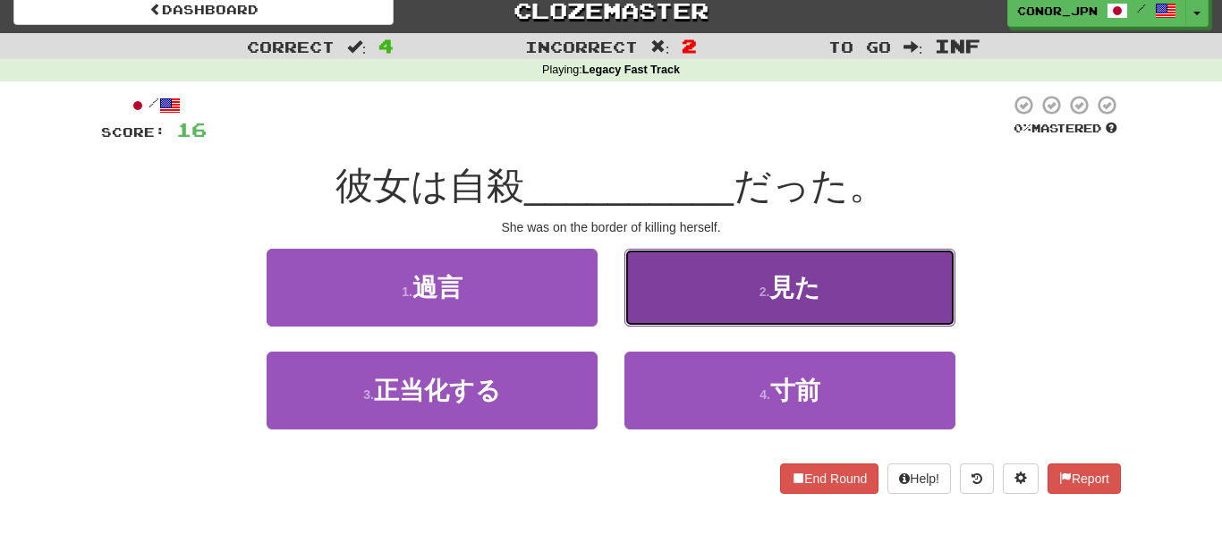
click at [786, 264] on button "2 . 見た" at bounding box center [789, 288] width 331 height 78
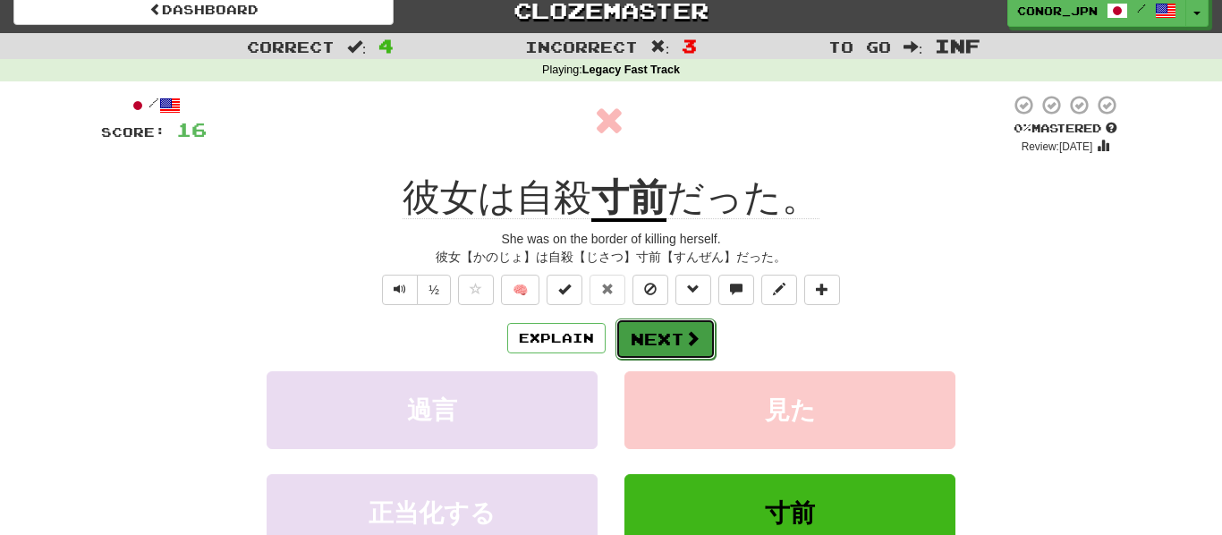
click at [667, 338] on button "Next" at bounding box center [665, 338] width 100 height 41
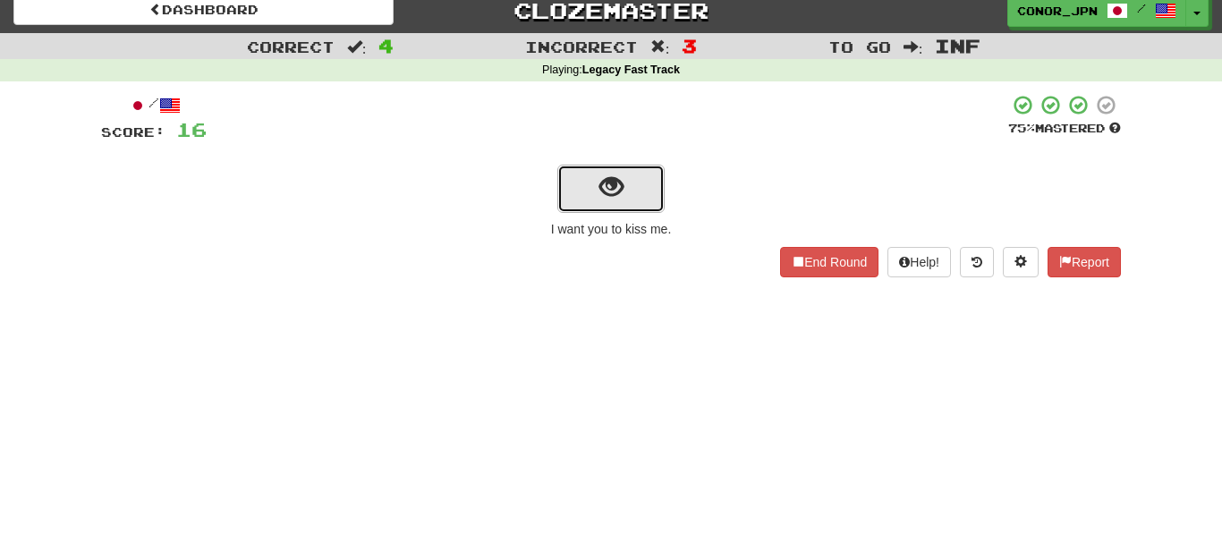
click at [578, 190] on button "show sentence" at bounding box center [610, 189] width 107 height 48
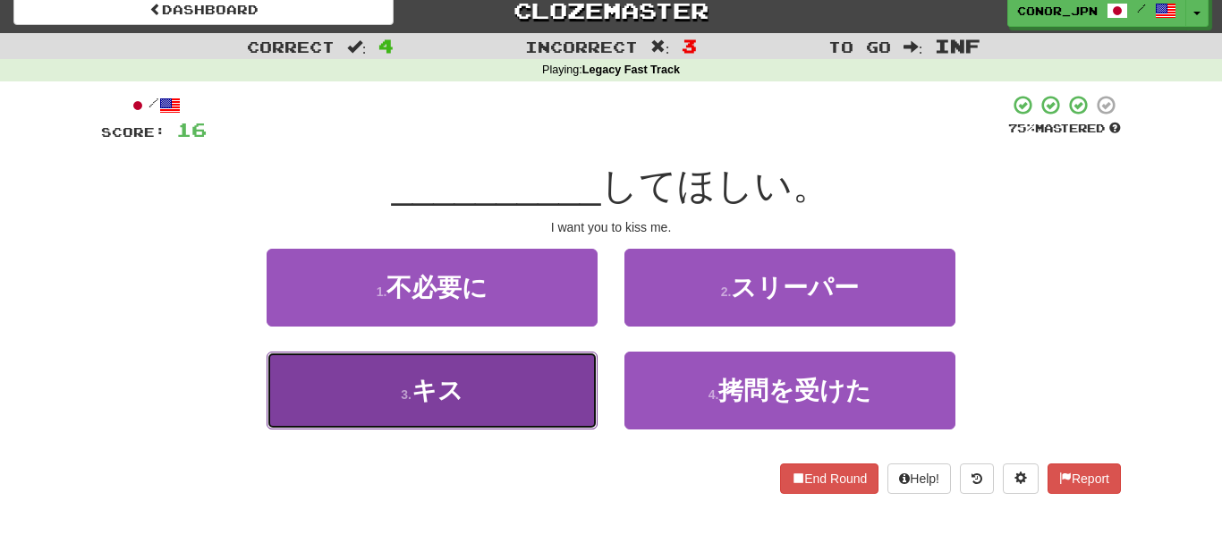
click at [538, 394] on button "3 . キス" at bounding box center [432, 391] width 331 height 78
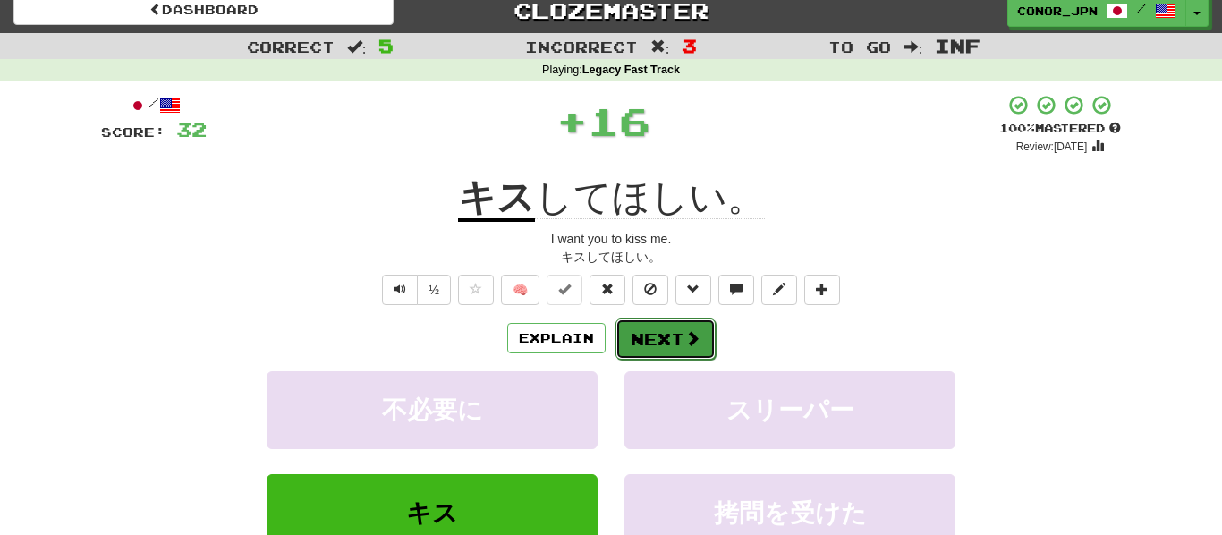
click at [657, 342] on button "Next" at bounding box center [665, 338] width 100 height 41
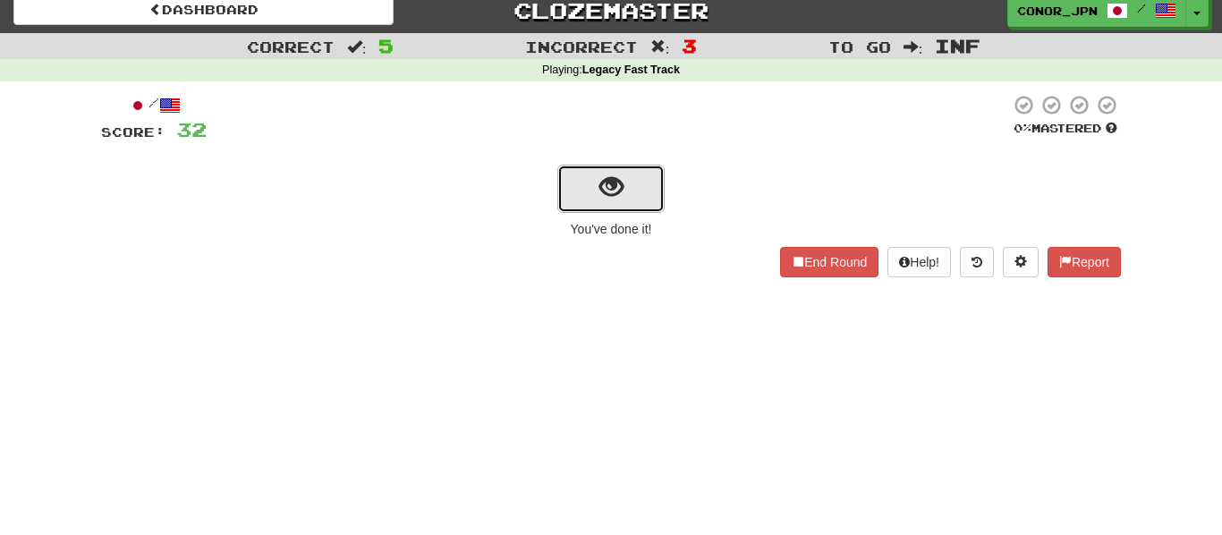
click at [587, 182] on button "show sentence" at bounding box center [610, 189] width 107 height 48
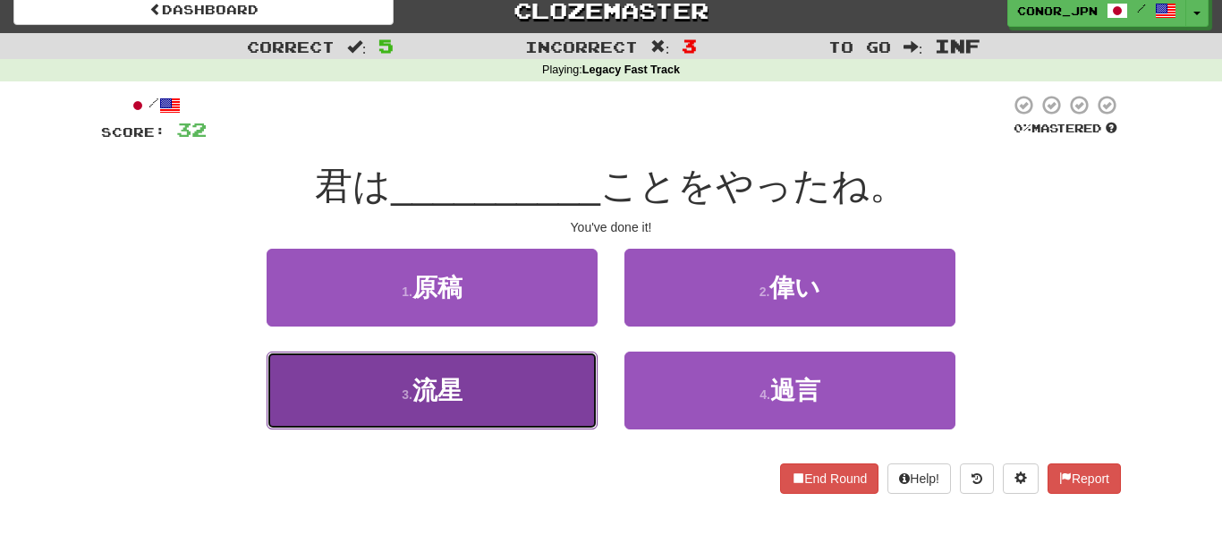
click at [568, 386] on button "3 . 流星" at bounding box center [432, 391] width 331 height 78
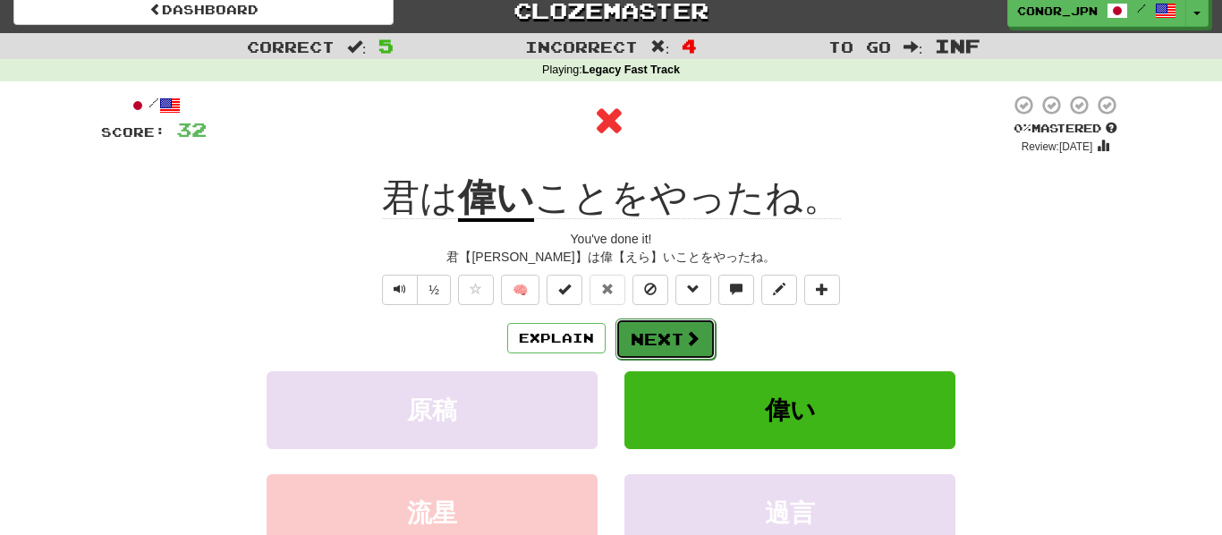
click at [681, 326] on button "Next" at bounding box center [665, 338] width 100 height 41
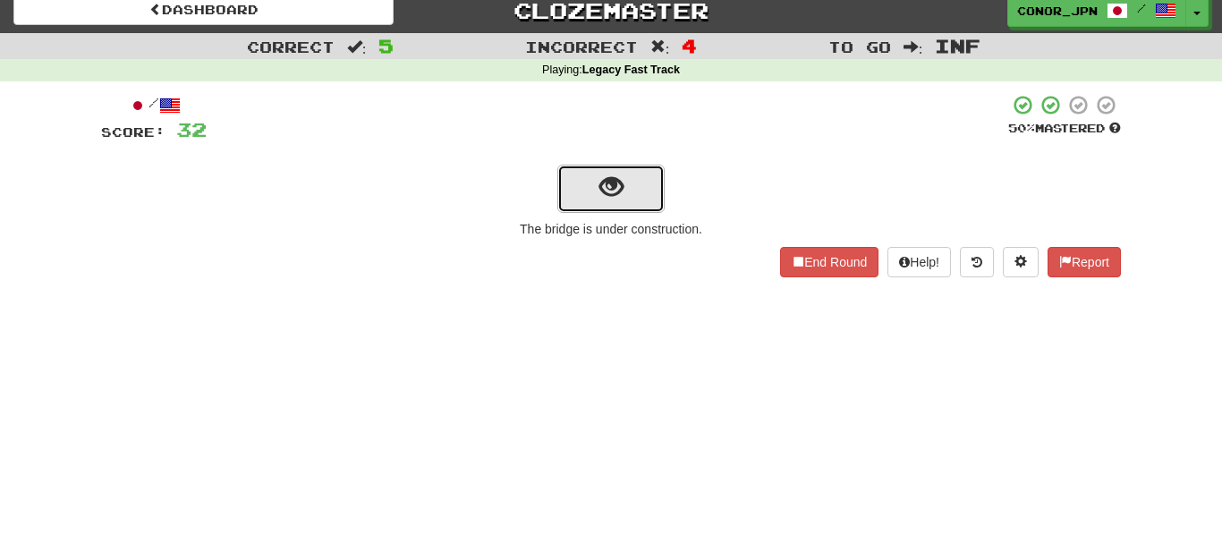
click at [616, 191] on span "show sentence" at bounding box center [611, 187] width 24 height 24
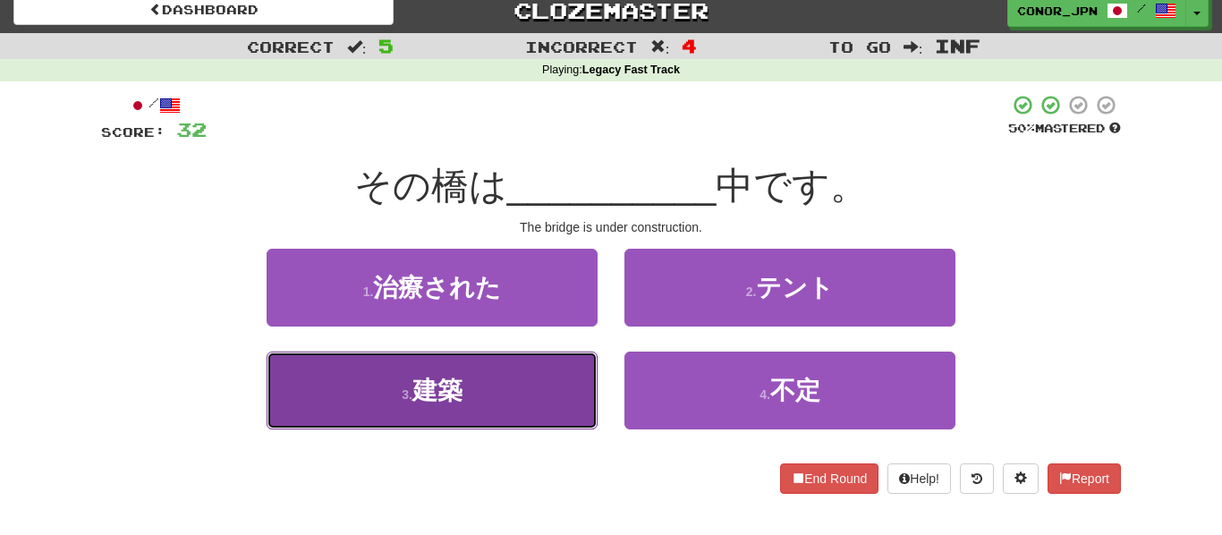
click at [559, 376] on button "3 . 建築" at bounding box center [432, 391] width 331 height 78
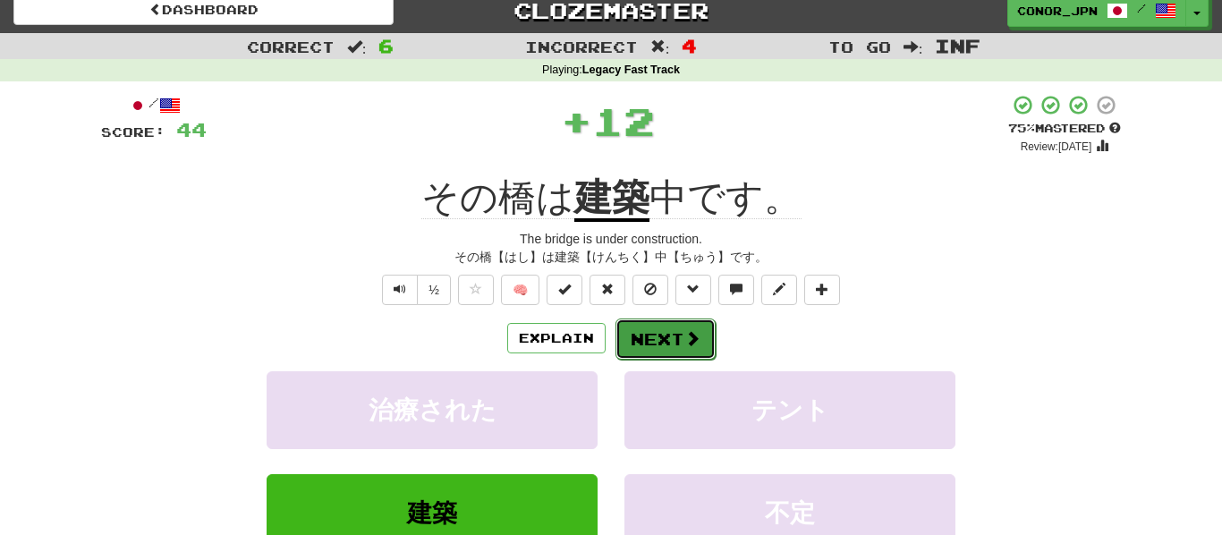
click at [640, 350] on button "Next" at bounding box center [665, 338] width 100 height 41
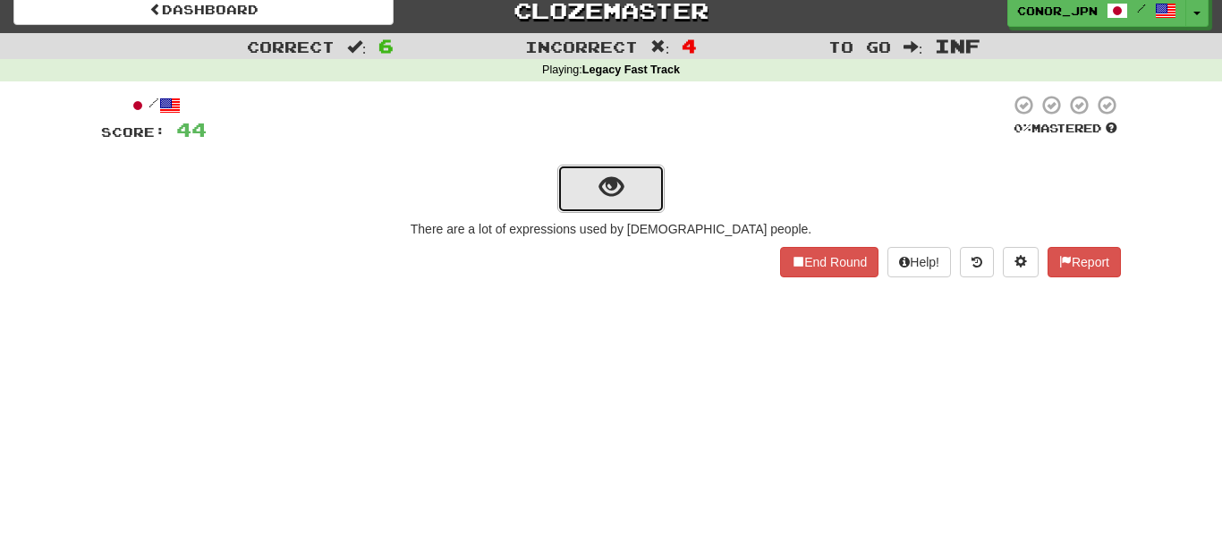
click at [568, 180] on button "show sentence" at bounding box center [610, 189] width 107 height 48
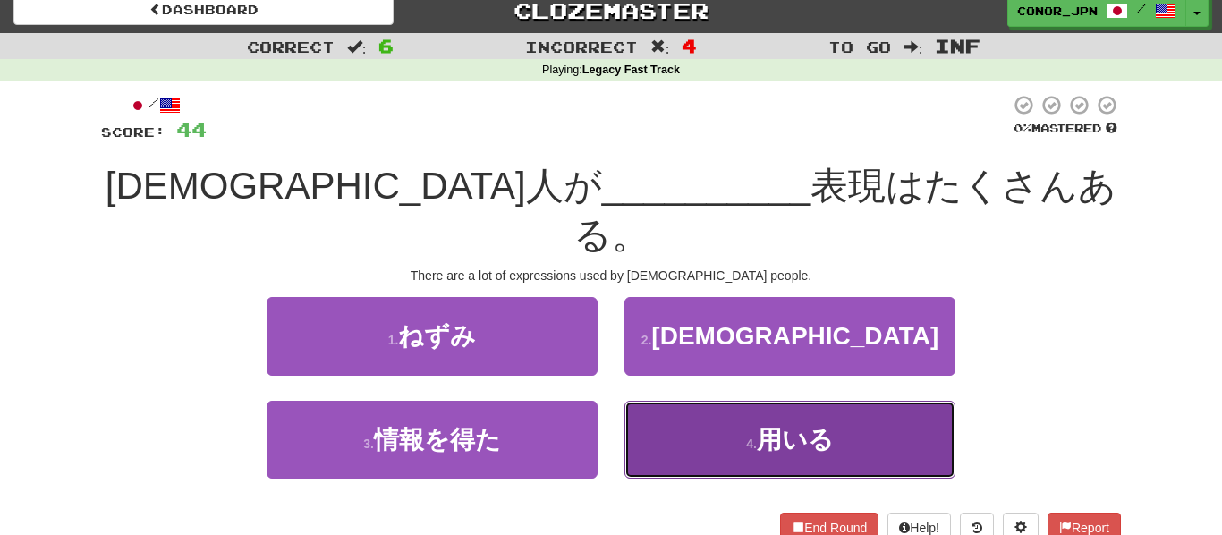
click at [748, 410] on button "4 . 用いる" at bounding box center [789, 440] width 331 height 78
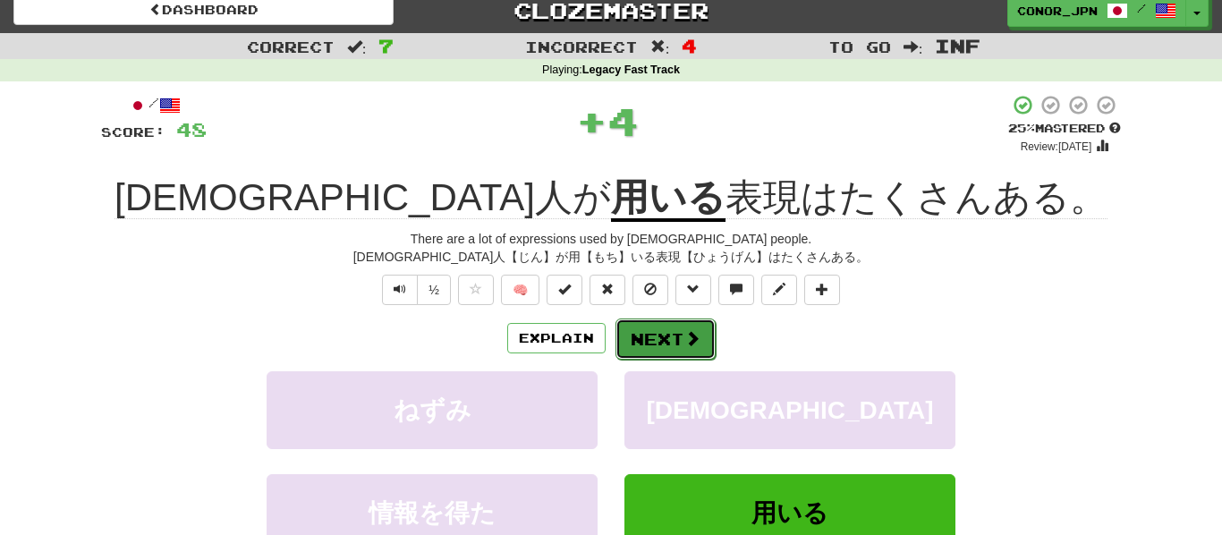
click at [658, 346] on button "Next" at bounding box center [665, 338] width 100 height 41
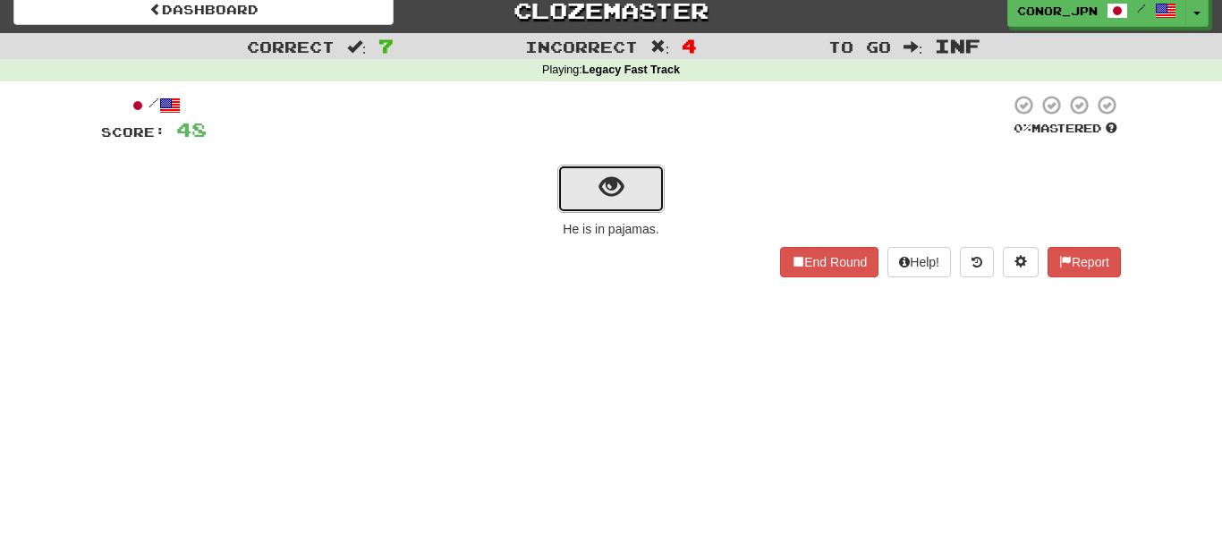
click at [599, 185] on span "show sentence" at bounding box center [611, 187] width 24 height 24
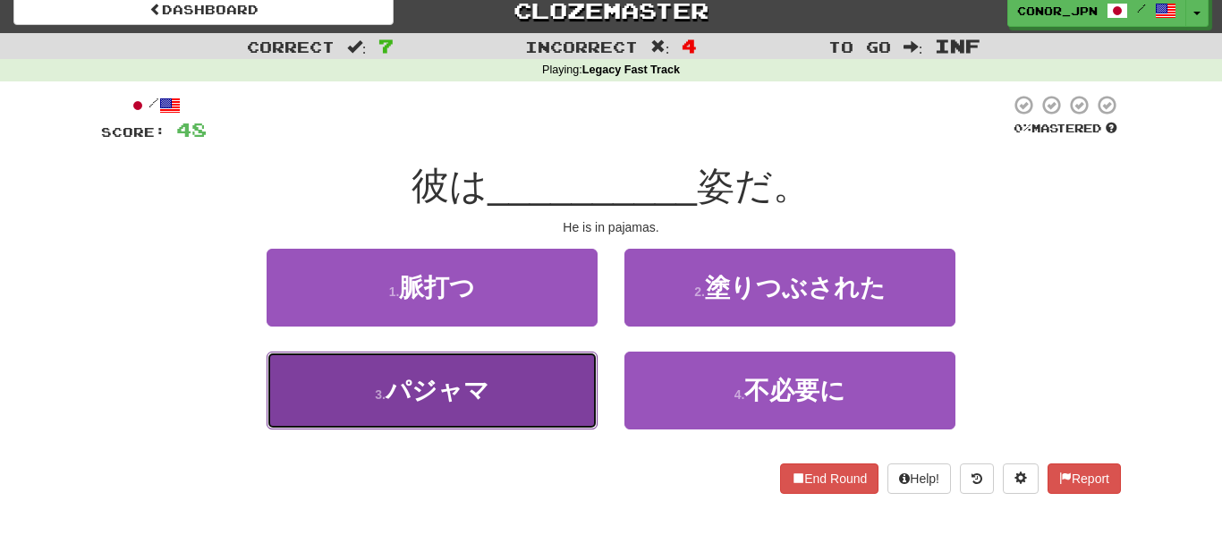
click at [458, 383] on span "パジャマ" at bounding box center [438, 391] width 104 height 28
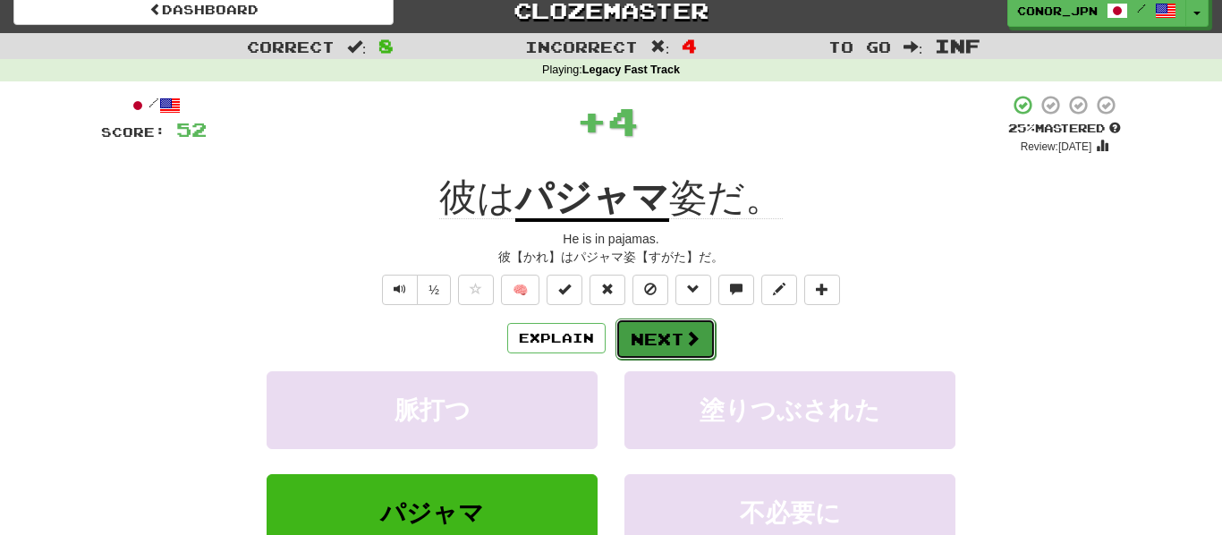
click at [646, 331] on button "Next" at bounding box center [665, 338] width 100 height 41
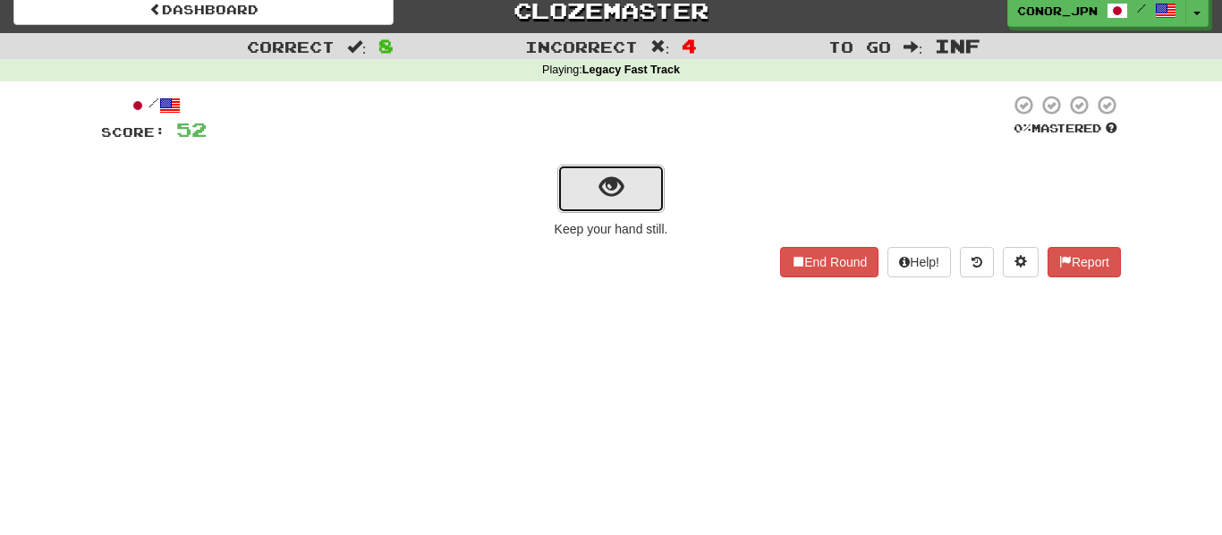
click at [598, 207] on button "show sentence" at bounding box center [610, 189] width 107 height 48
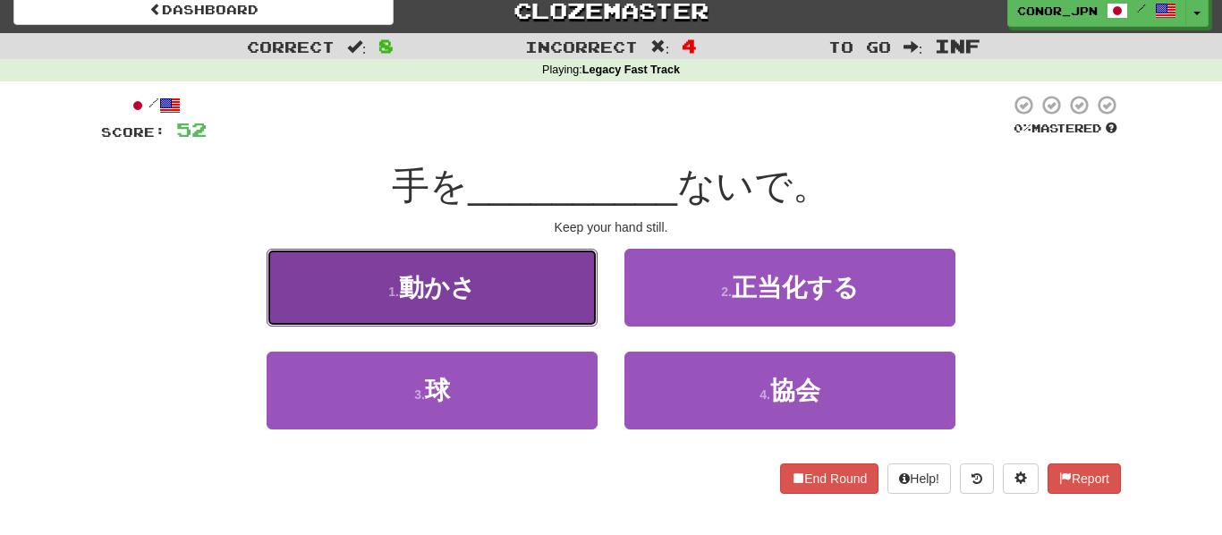
click at [425, 276] on span "動かさ" at bounding box center [437, 288] width 77 height 28
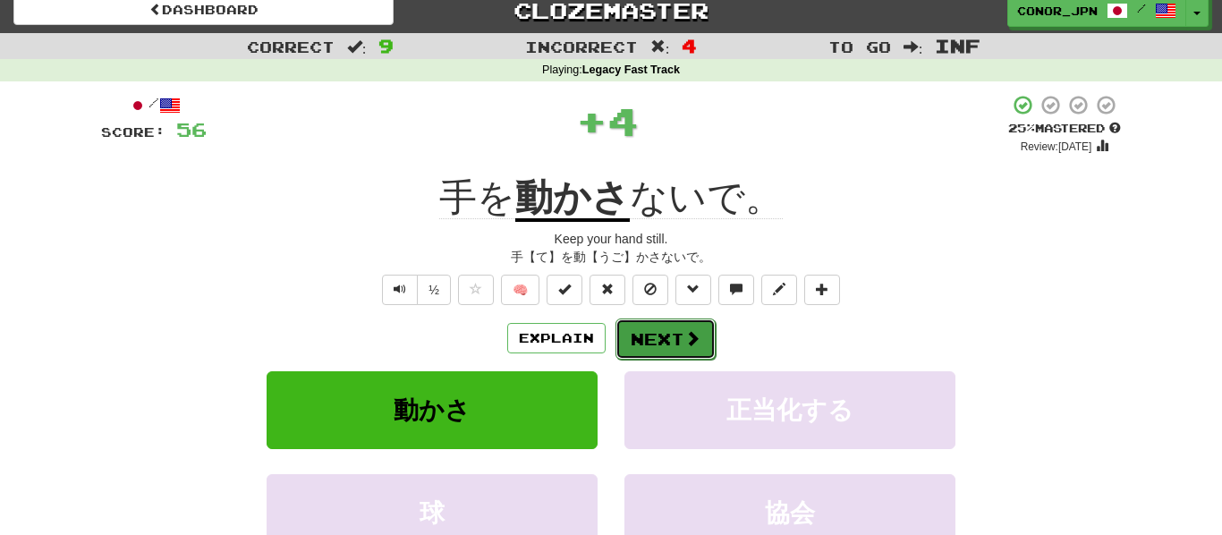
click at [642, 333] on button "Next" at bounding box center [665, 338] width 100 height 41
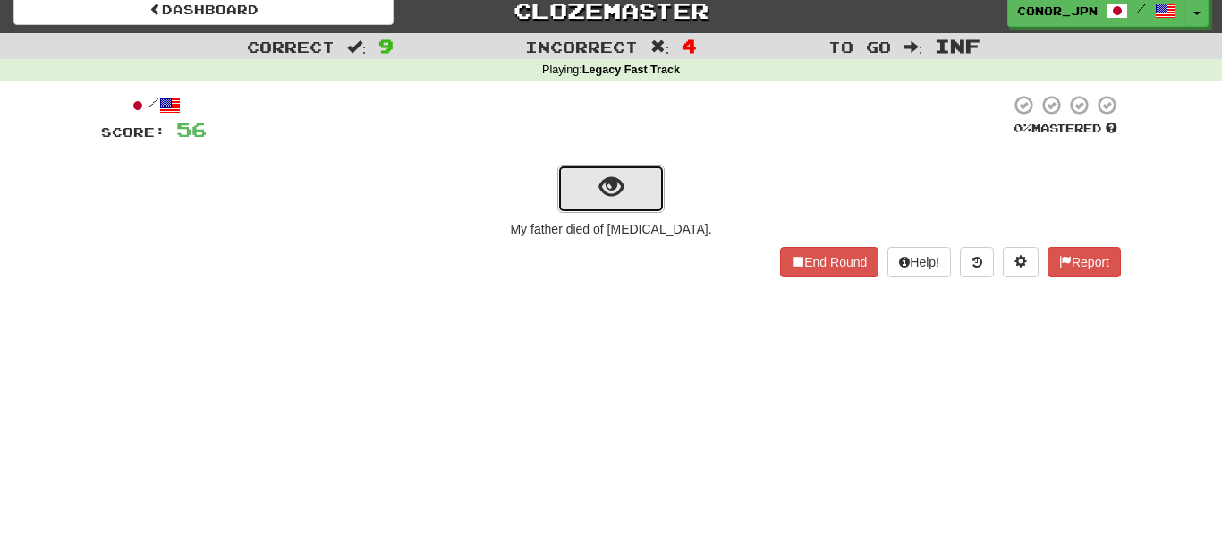
click at [601, 197] on span "show sentence" at bounding box center [611, 187] width 24 height 24
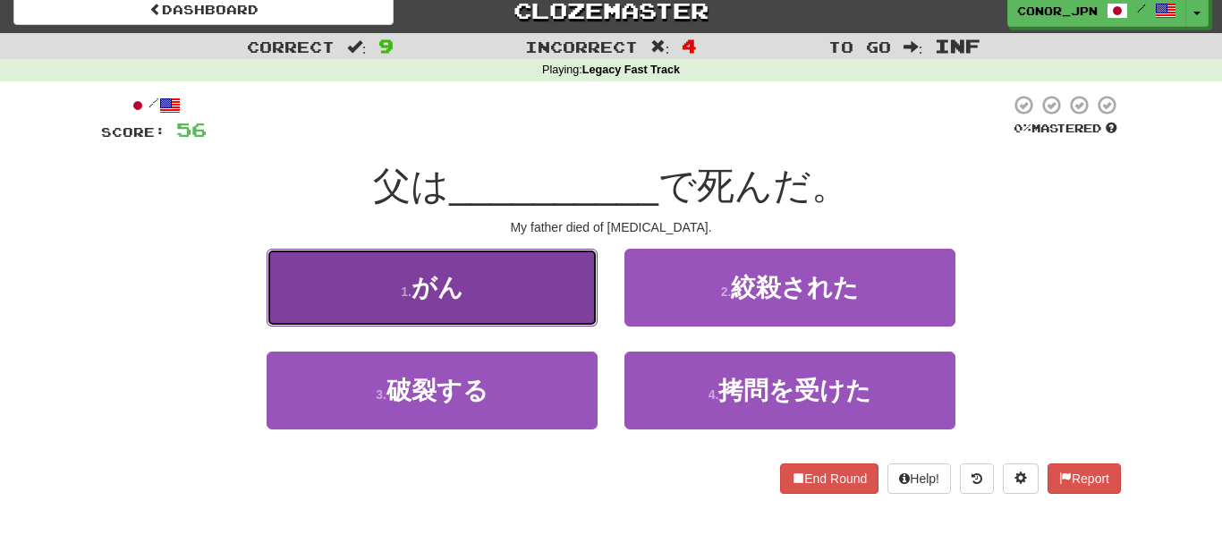
click at [487, 280] on button "1 . がん" at bounding box center [432, 288] width 331 height 78
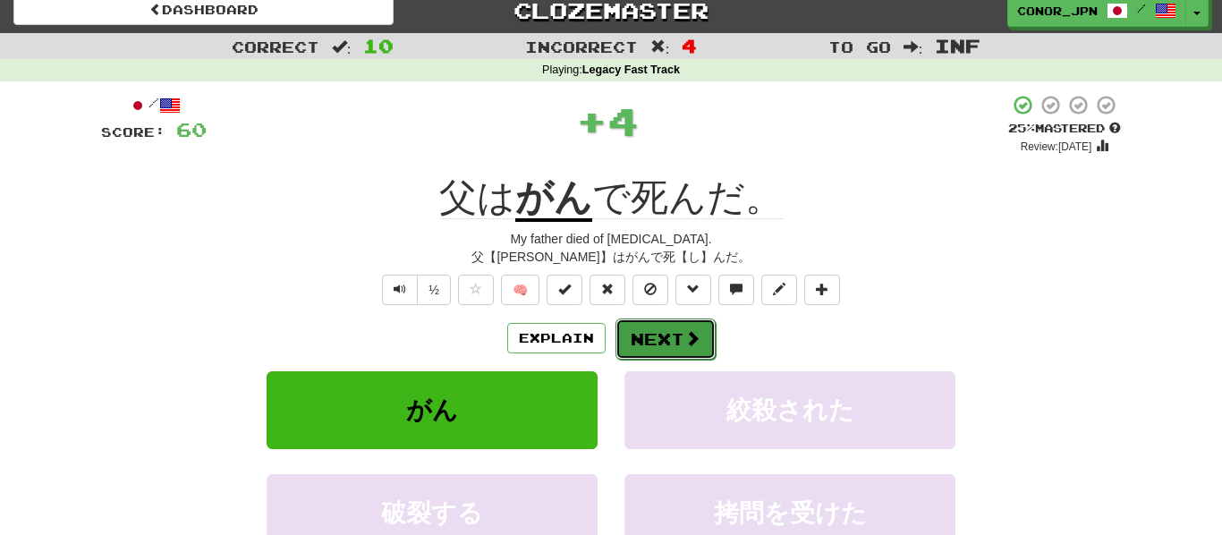
click at [632, 348] on button "Next" at bounding box center [665, 338] width 100 height 41
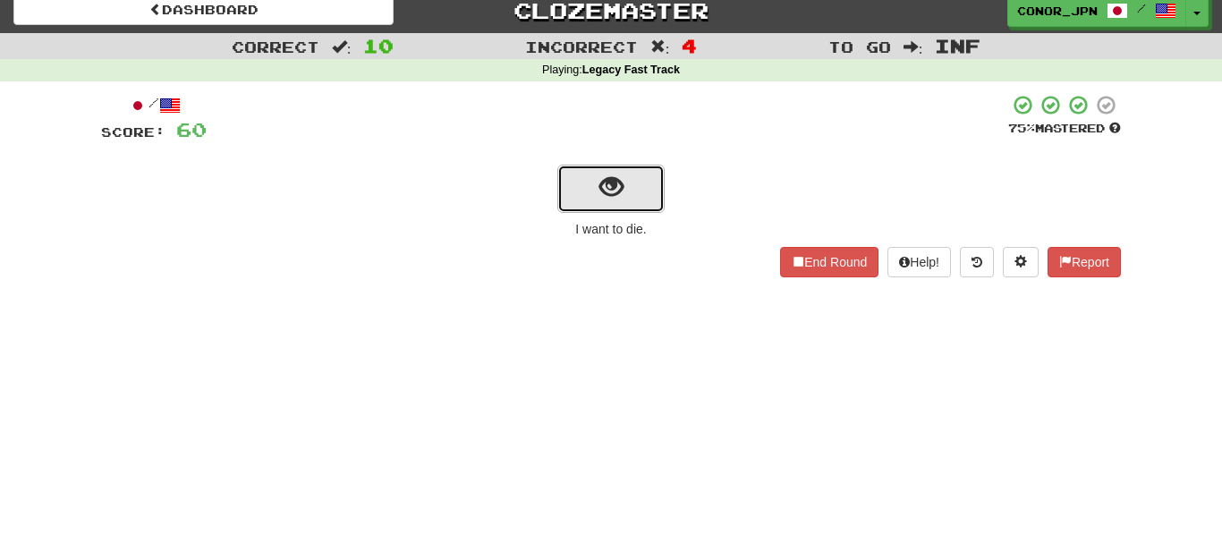
click at [597, 187] on button "show sentence" at bounding box center [610, 189] width 107 height 48
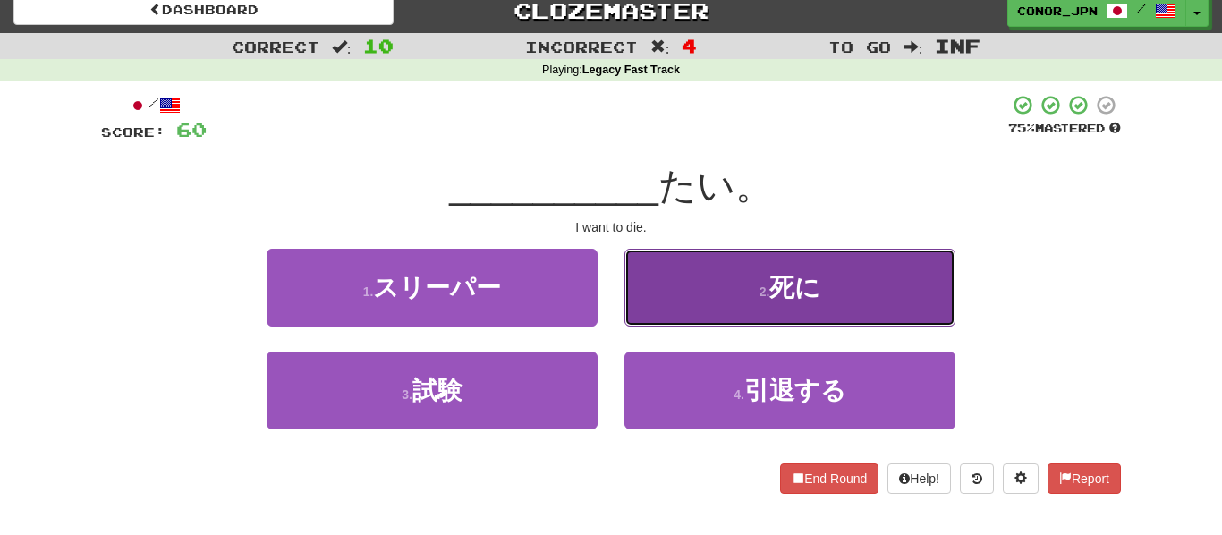
click at [676, 294] on button "2 . 死に" at bounding box center [789, 288] width 331 height 78
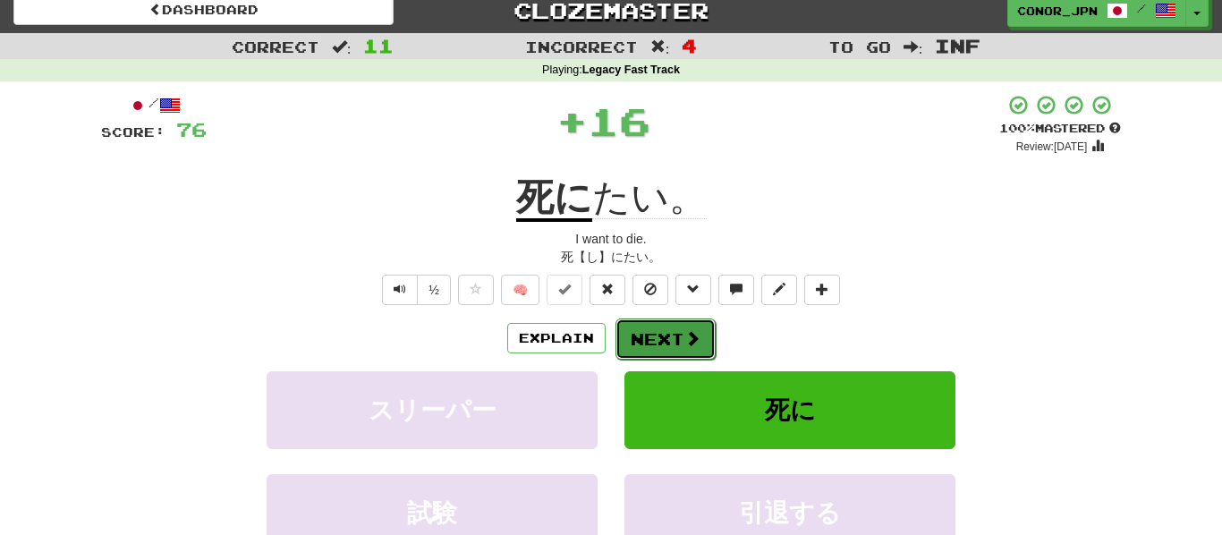
click at [636, 337] on button "Next" at bounding box center [665, 338] width 100 height 41
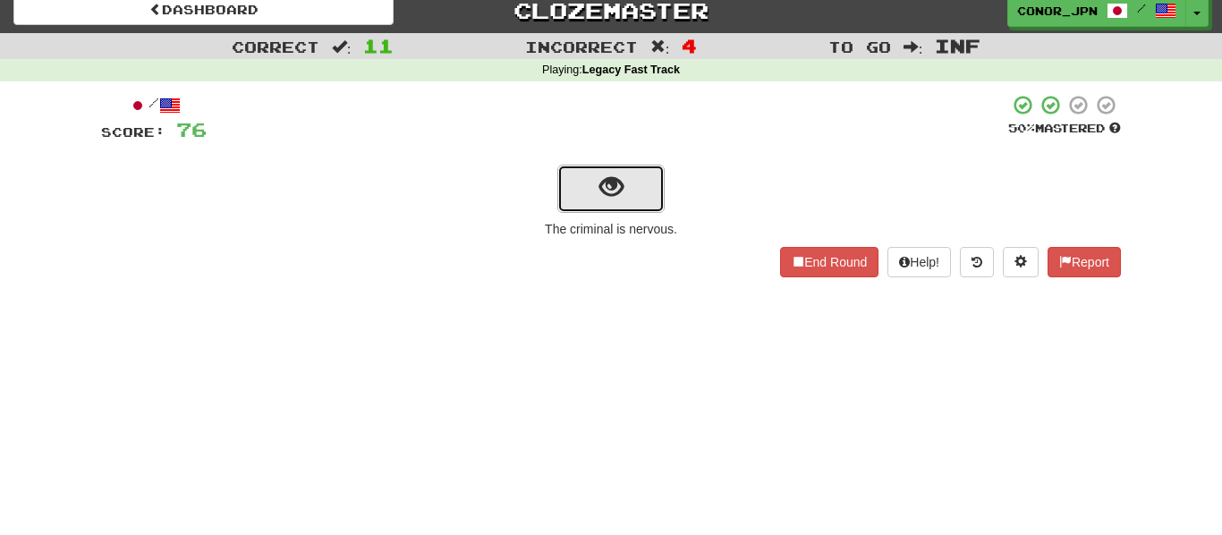
click at [581, 193] on button "show sentence" at bounding box center [610, 189] width 107 height 48
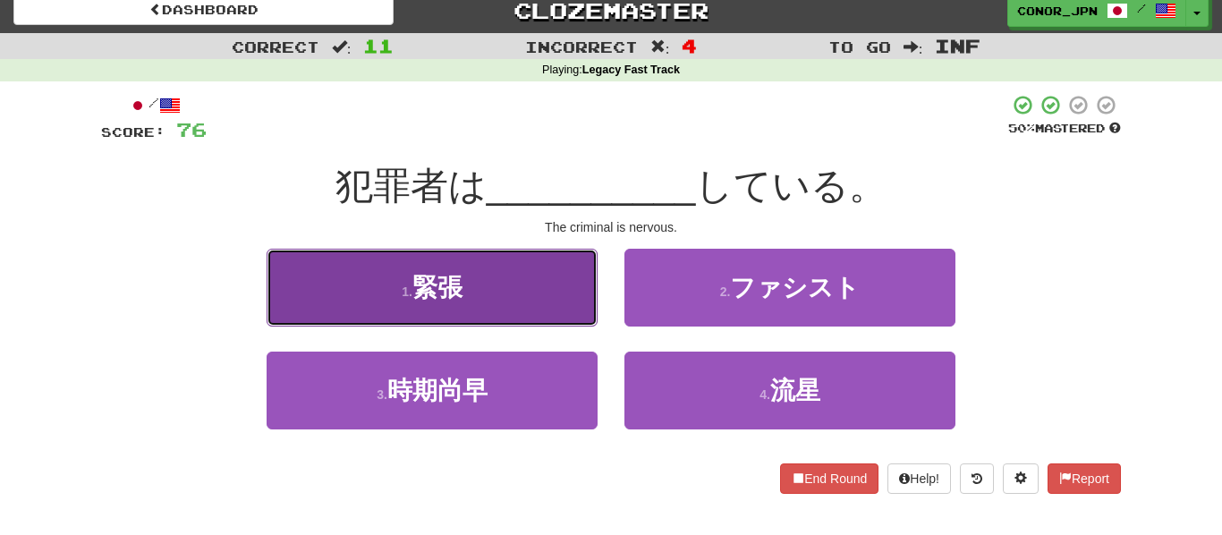
click at [564, 274] on button "1 . 緊張" at bounding box center [432, 288] width 331 height 78
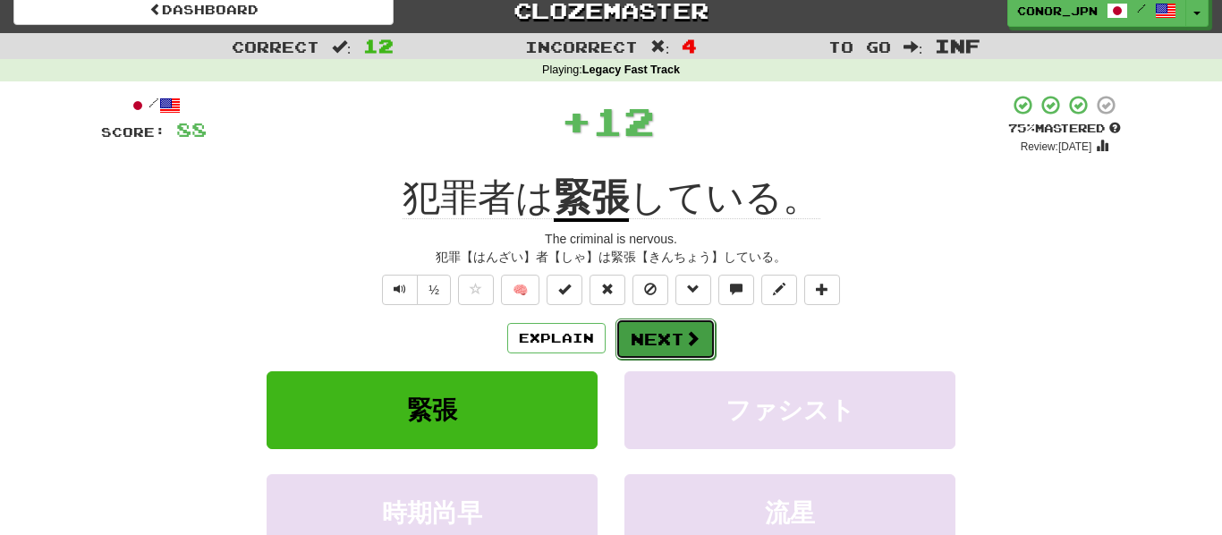
click at [639, 323] on button "Next" at bounding box center [665, 338] width 100 height 41
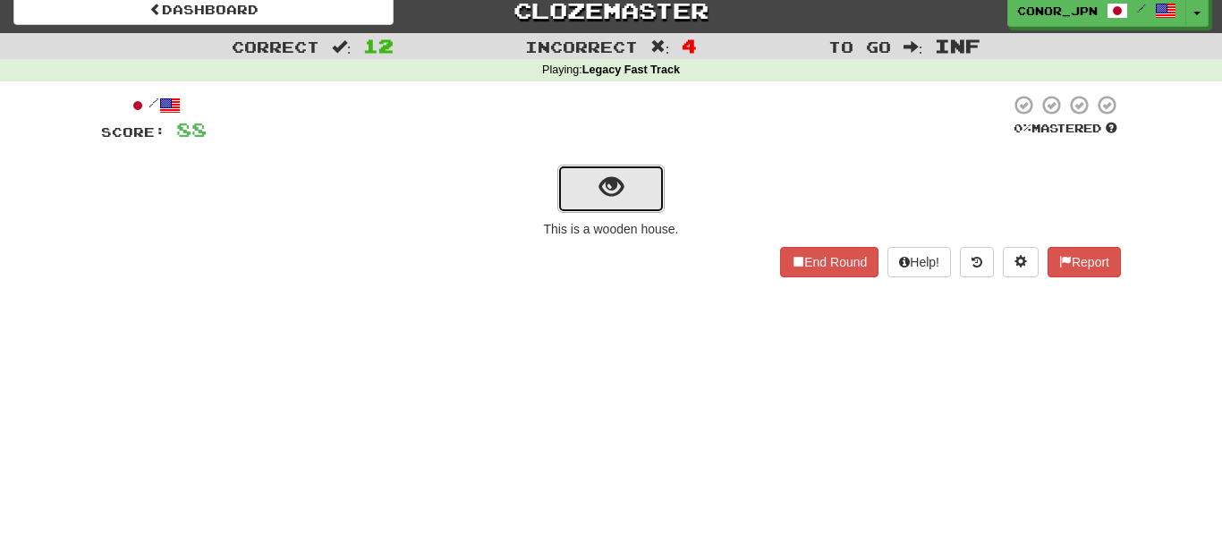
click at [599, 170] on button "show sentence" at bounding box center [610, 189] width 107 height 48
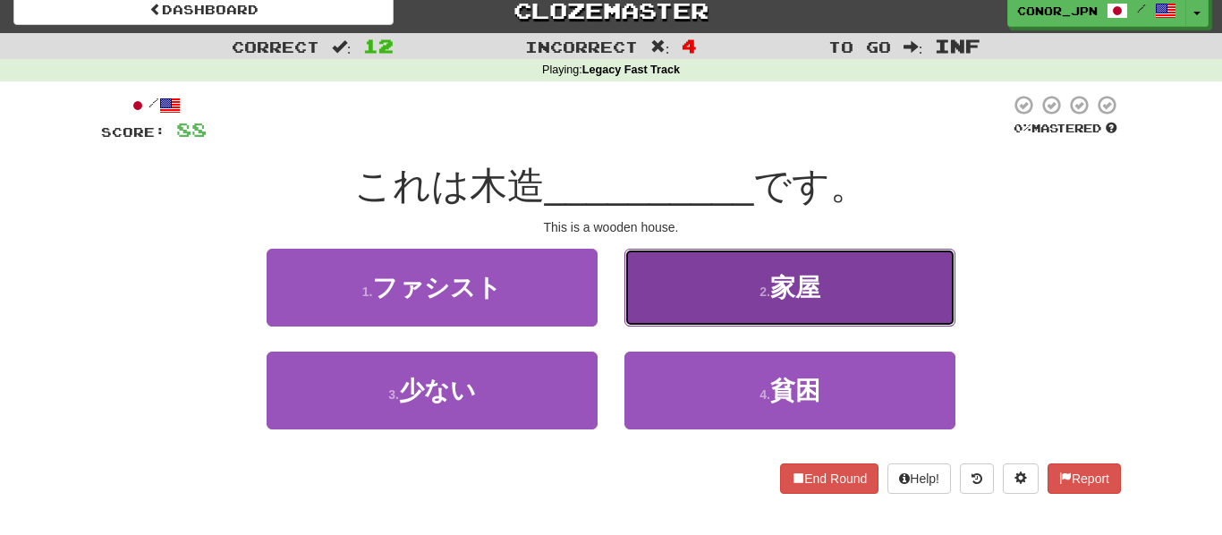
click at [702, 301] on button "2 . 家屋" at bounding box center [789, 288] width 331 height 78
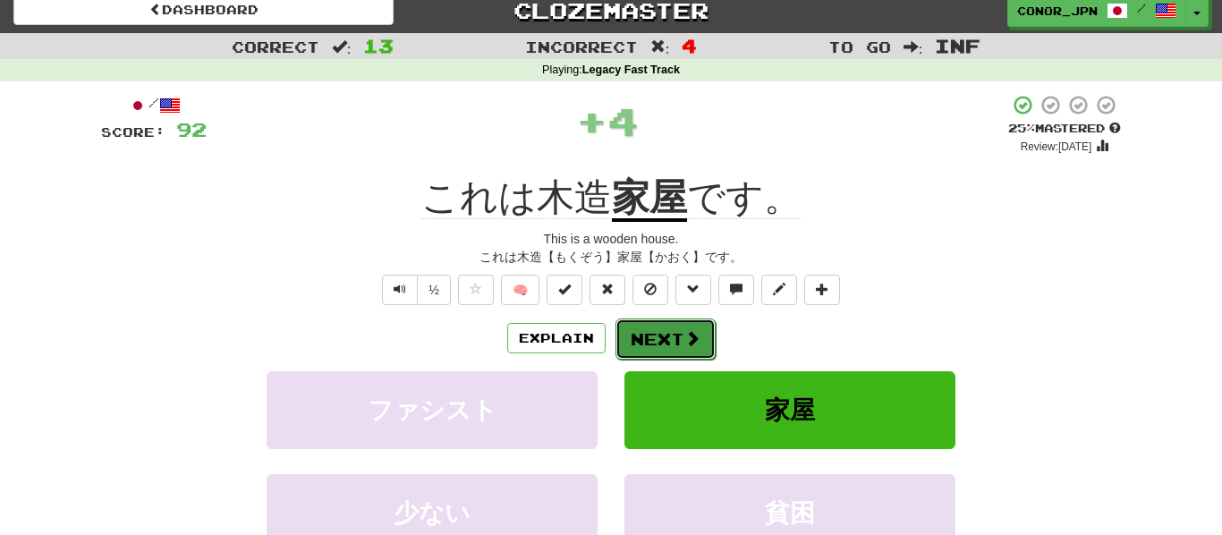
click at [652, 338] on button "Next" at bounding box center [665, 338] width 100 height 41
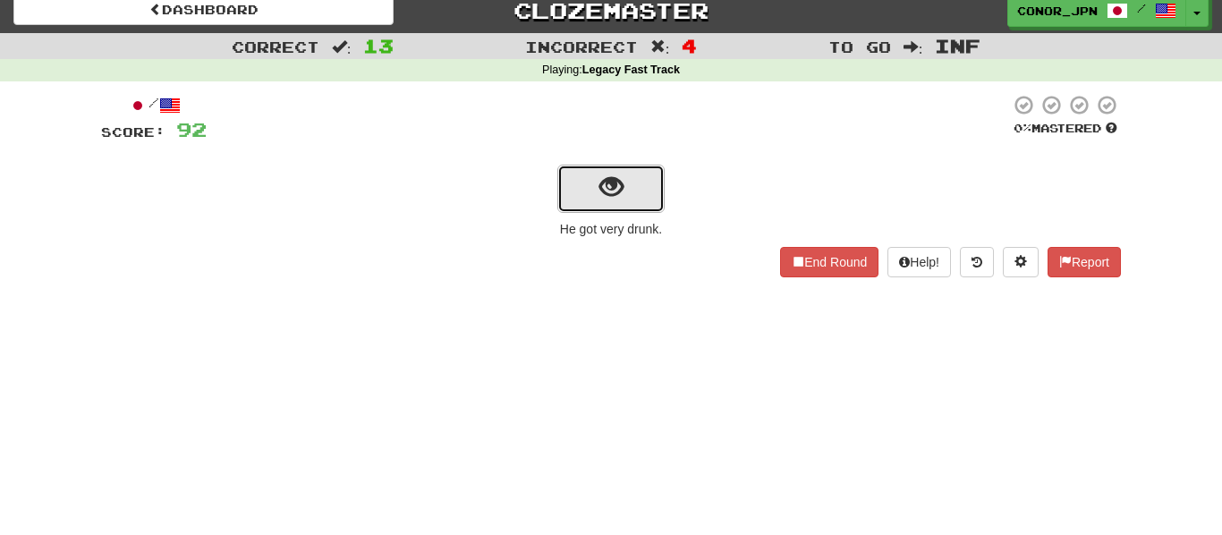
click at [601, 203] on button "show sentence" at bounding box center [610, 189] width 107 height 48
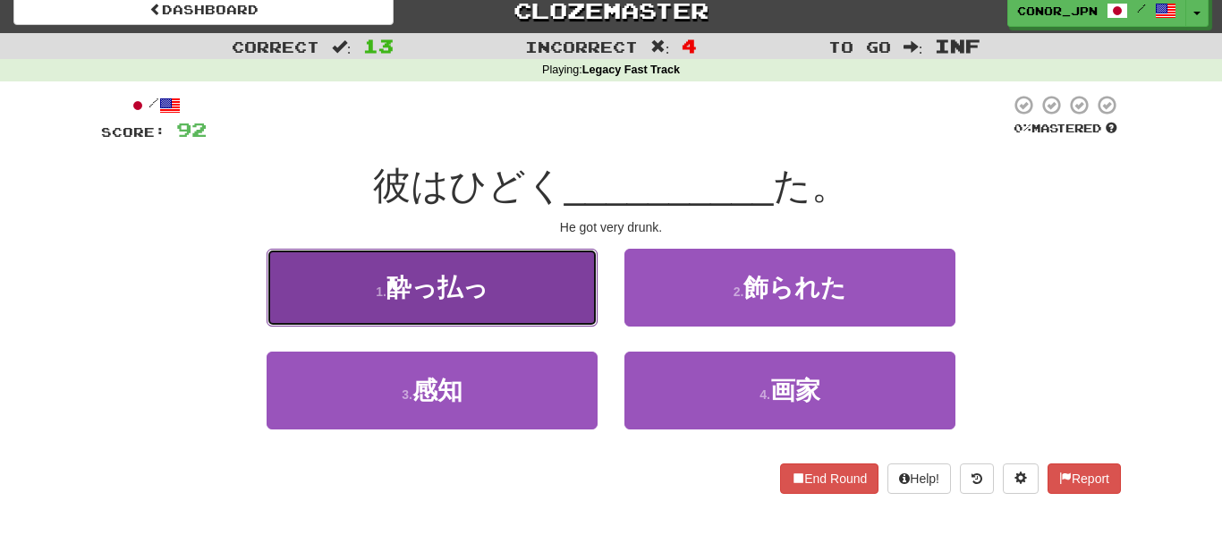
click at [528, 279] on button "1 . 酔っ払っ" at bounding box center [432, 288] width 331 height 78
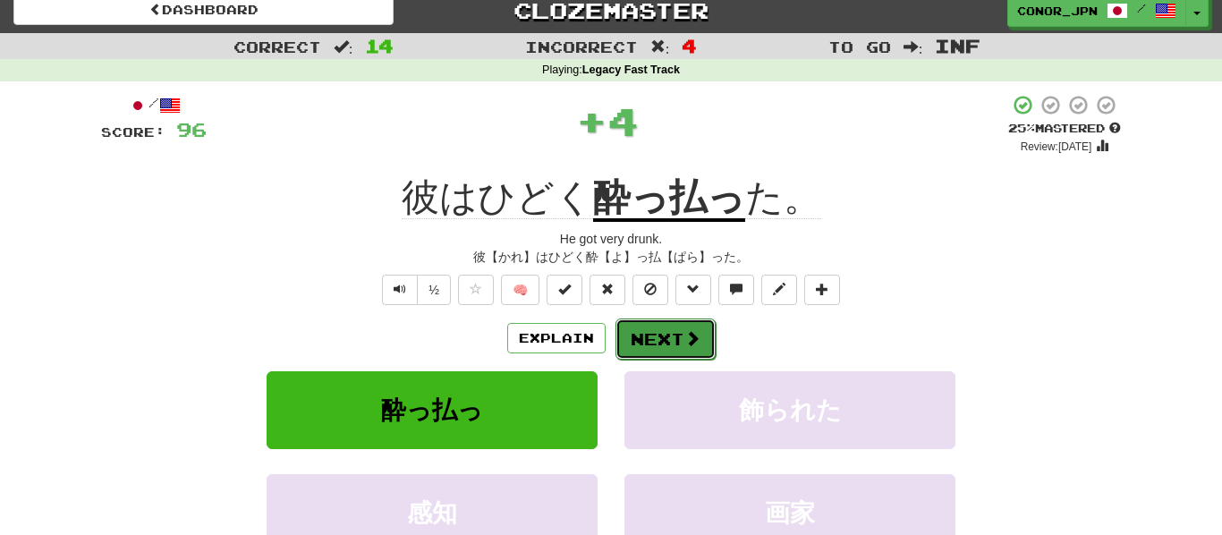
click at [627, 329] on button "Next" at bounding box center [665, 338] width 100 height 41
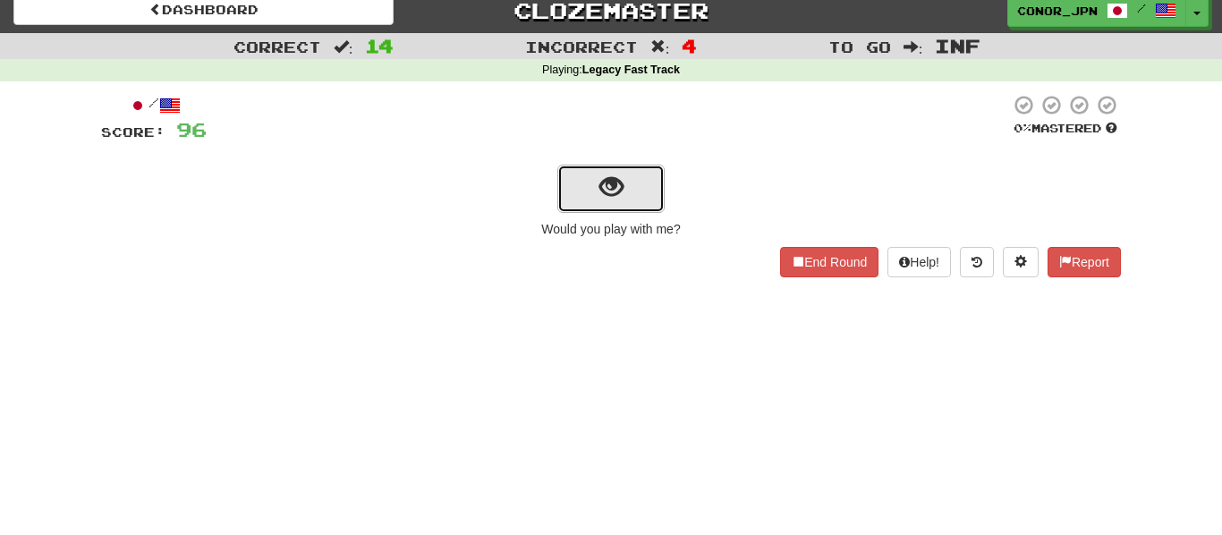
click at [569, 209] on button "show sentence" at bounding box center [610, 189] width 107 height 48
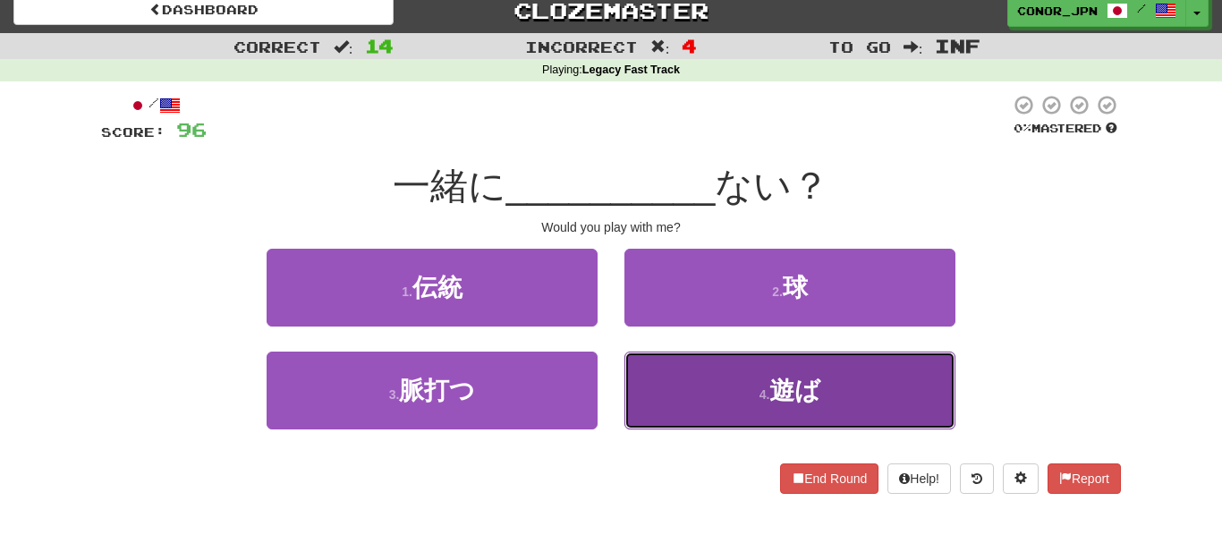
click at [708, 402] on button "4 . 遊ば" at bounding box center [789, 391] width 331 height 78
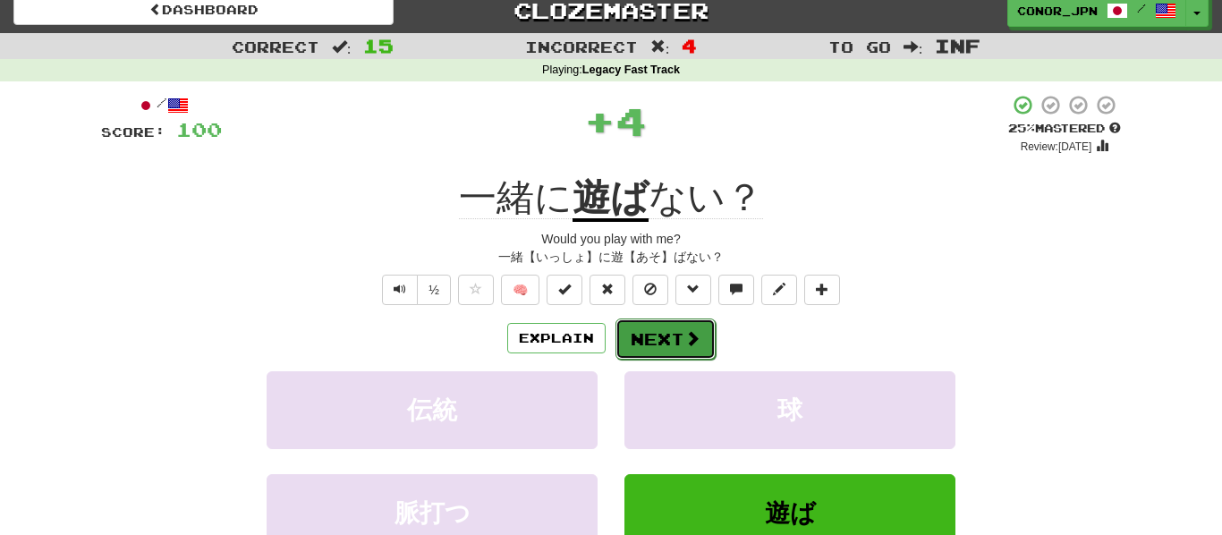
click at [659, 334] on button "Next" at bounding box center [665, 338] width 100 height 41
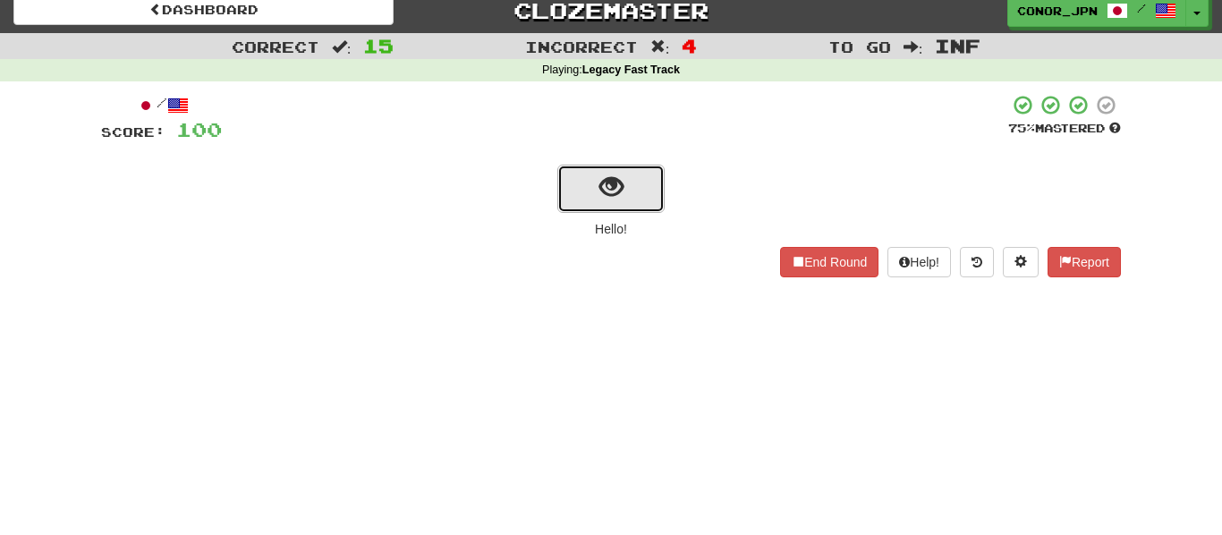
click at [599, 178] on span "show sentence" at bounding box center [611, 187] width 24 height 24
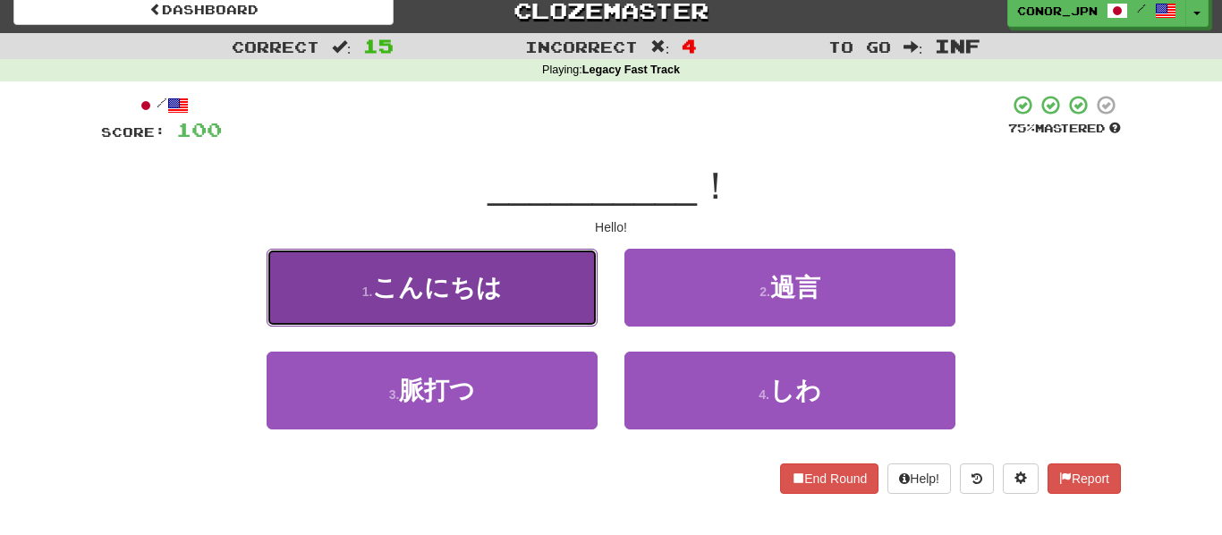
click at [542, 308] on button "1 . こんにちは" at bounding box center [432, 288] width 331 height 78
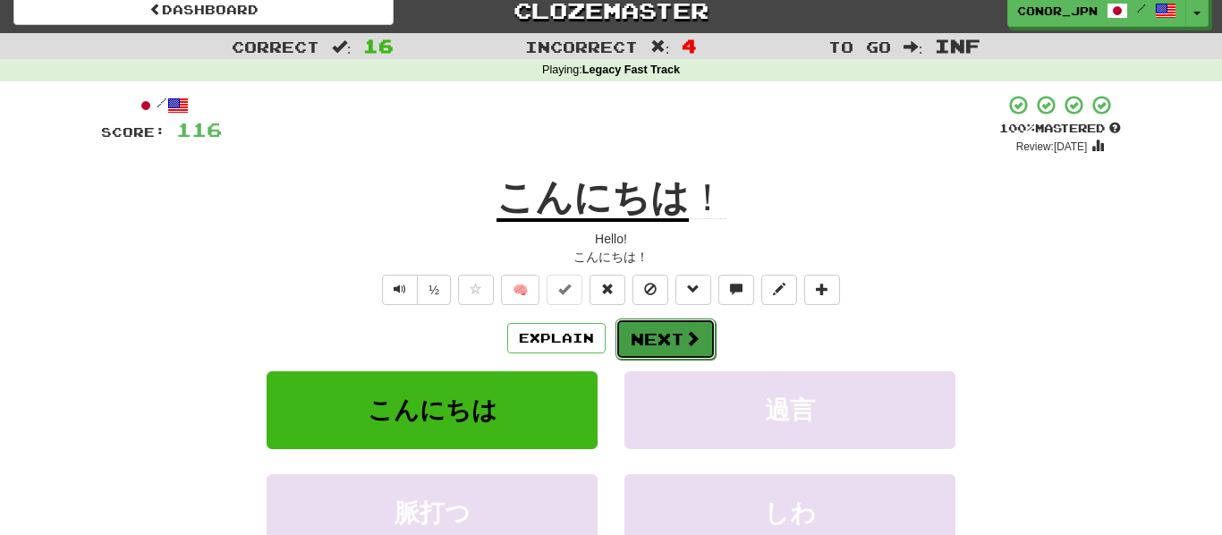
click at [626, 333] on button "Next" at bounding box center [665, 338] width 100 height 41
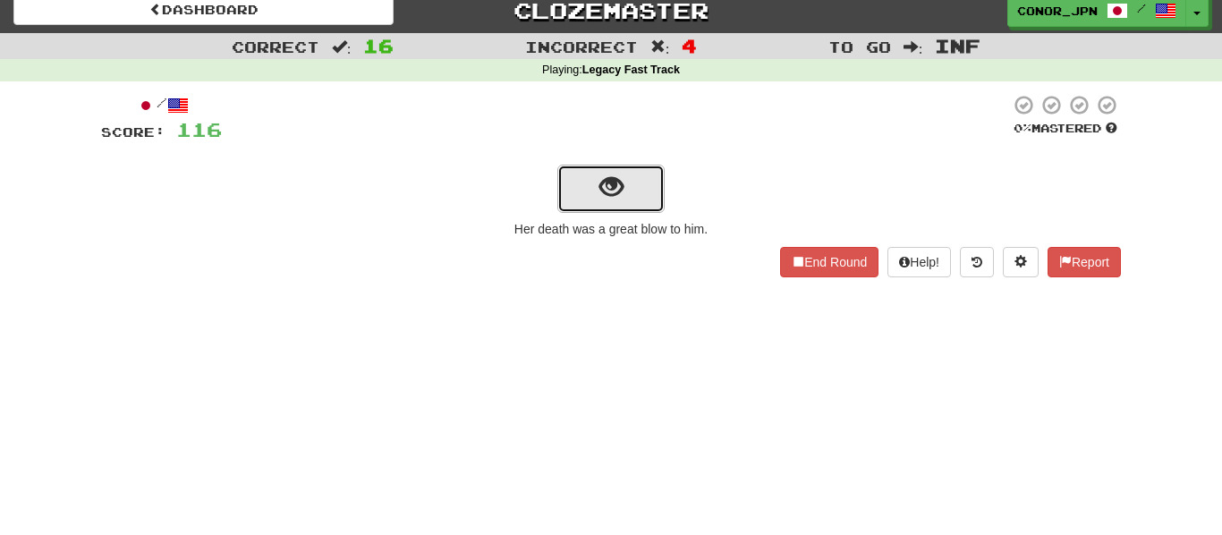
click at [598, 201] on button "show sentence" at bounding box center [610, 189] width 107 height 48
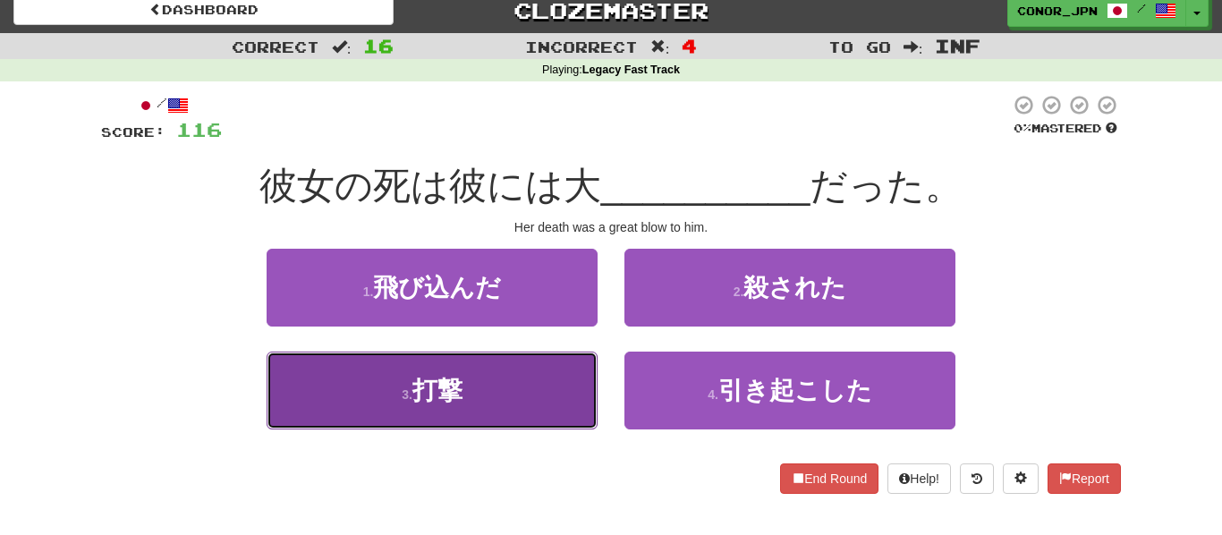
click at [591, 373] on button "3 . 打撃" at bounding box center [432, 391] width 331 height 78
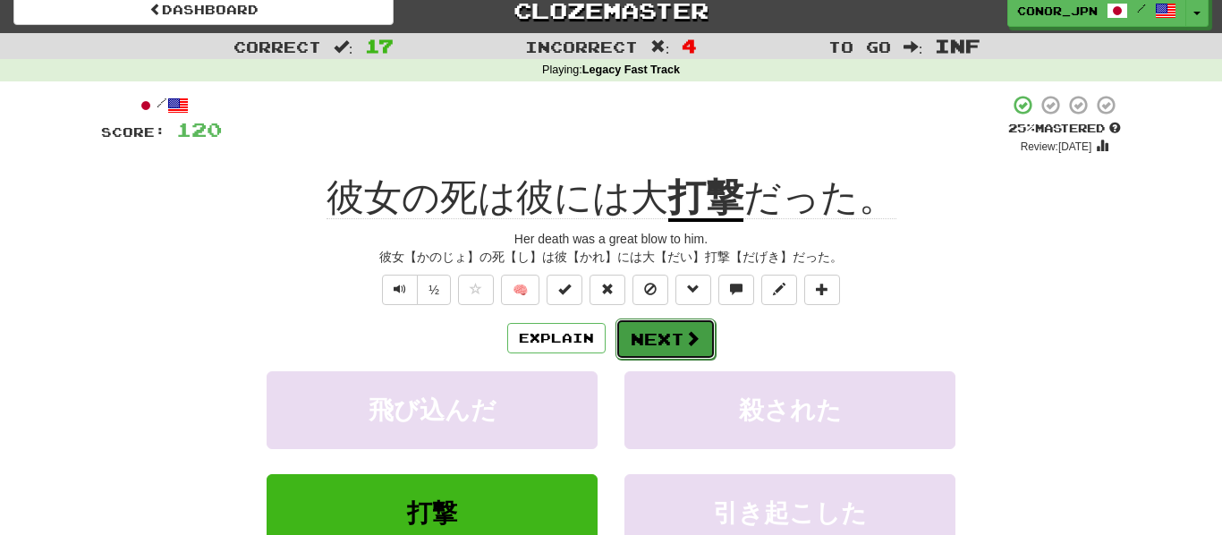
click at [637, 351] on button "Next" at bounding box center [665, 338] width 100 height 41
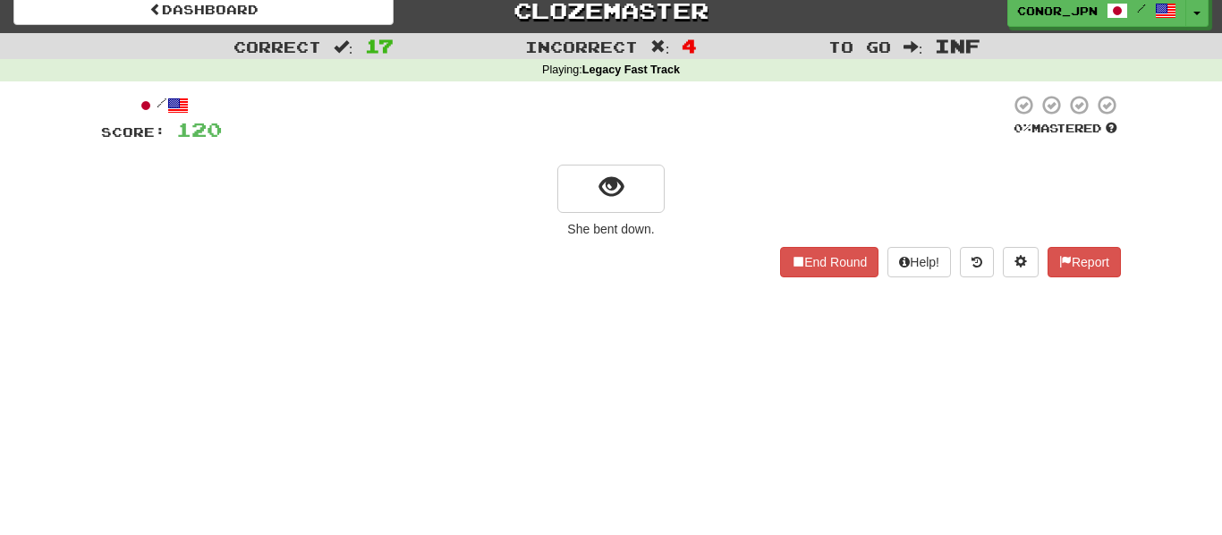
click at [609, 213] on div "/ Score: 120 0 % Mastered She bent down. End Round Help! Report" at bounding box center [611, 185] width 1020 height 183
click at [574, 169] on button "show sentence" at bounding box center [610, 189] width 107 height 48
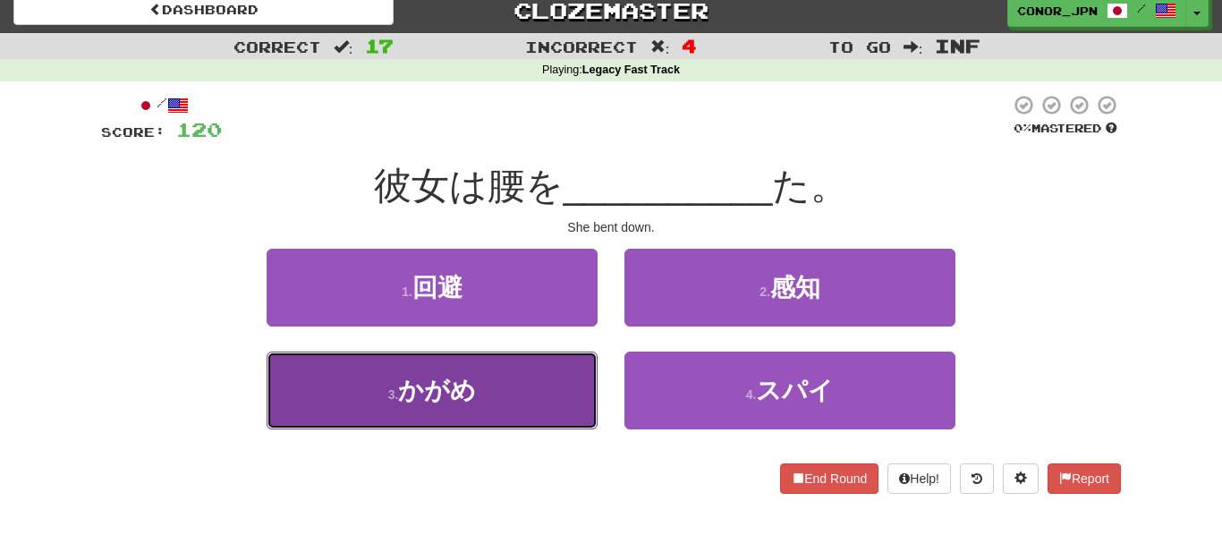
click at [572, 403] on button "3 . かがめ" at bounding box center [432, 391] width 331 height 78
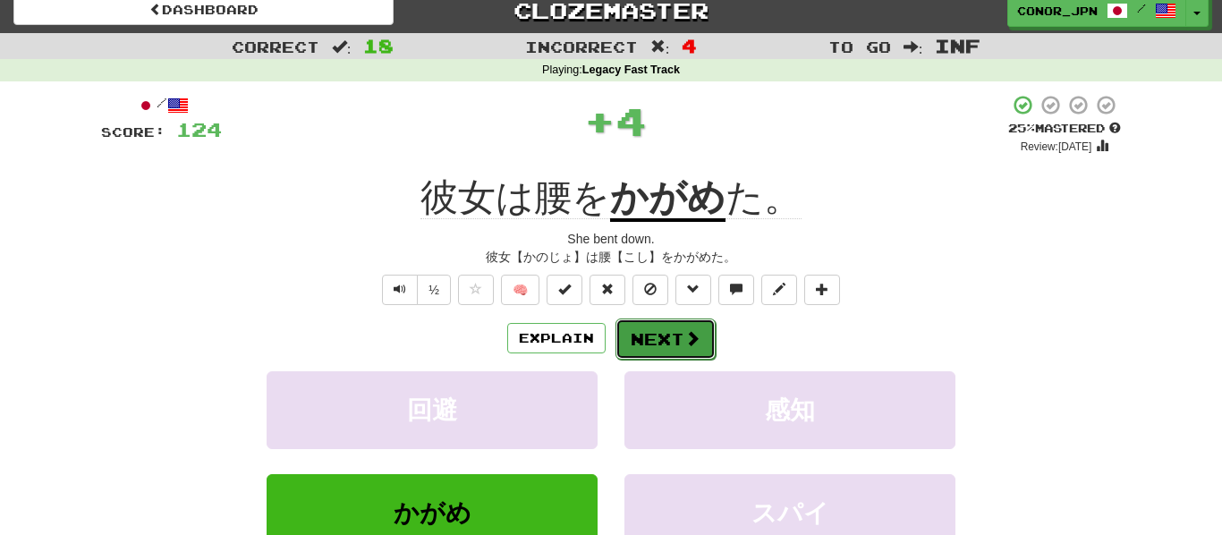
click at [656, 353] on button "Next" at bounding box center [665, 338] width 100 height 41
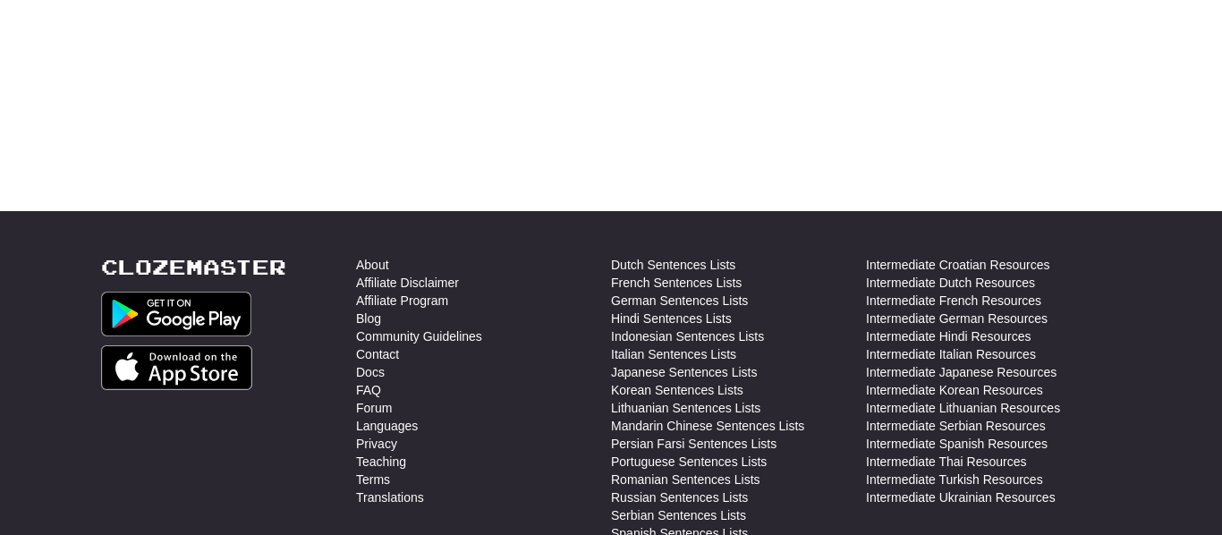
scroll to position [364, 0]
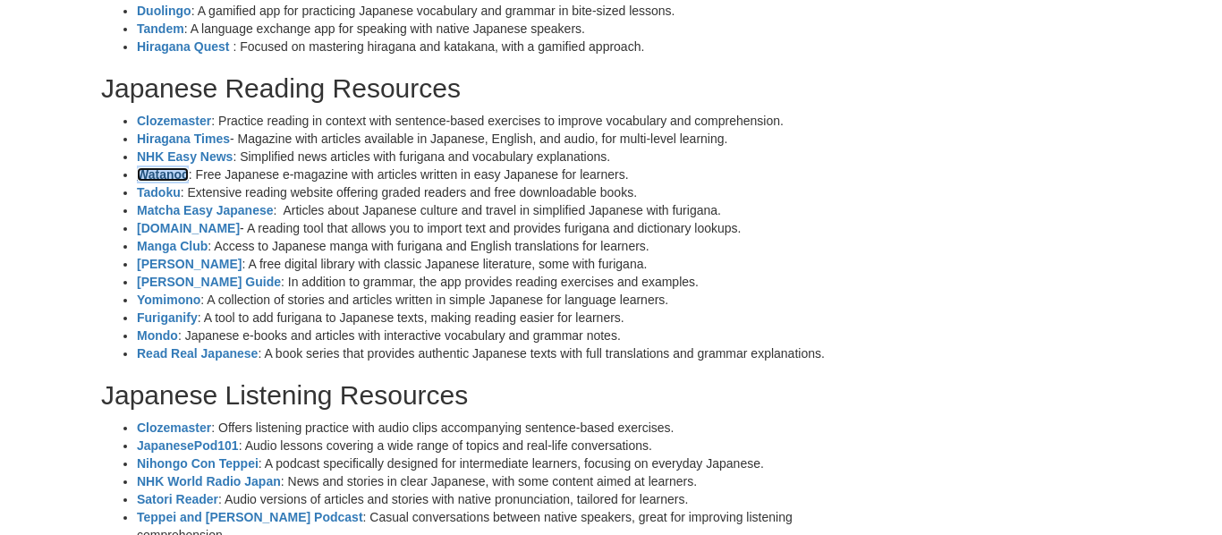
scroll to position [418, 0]
